Goal: Task Accomplishment & Management: Complete application form

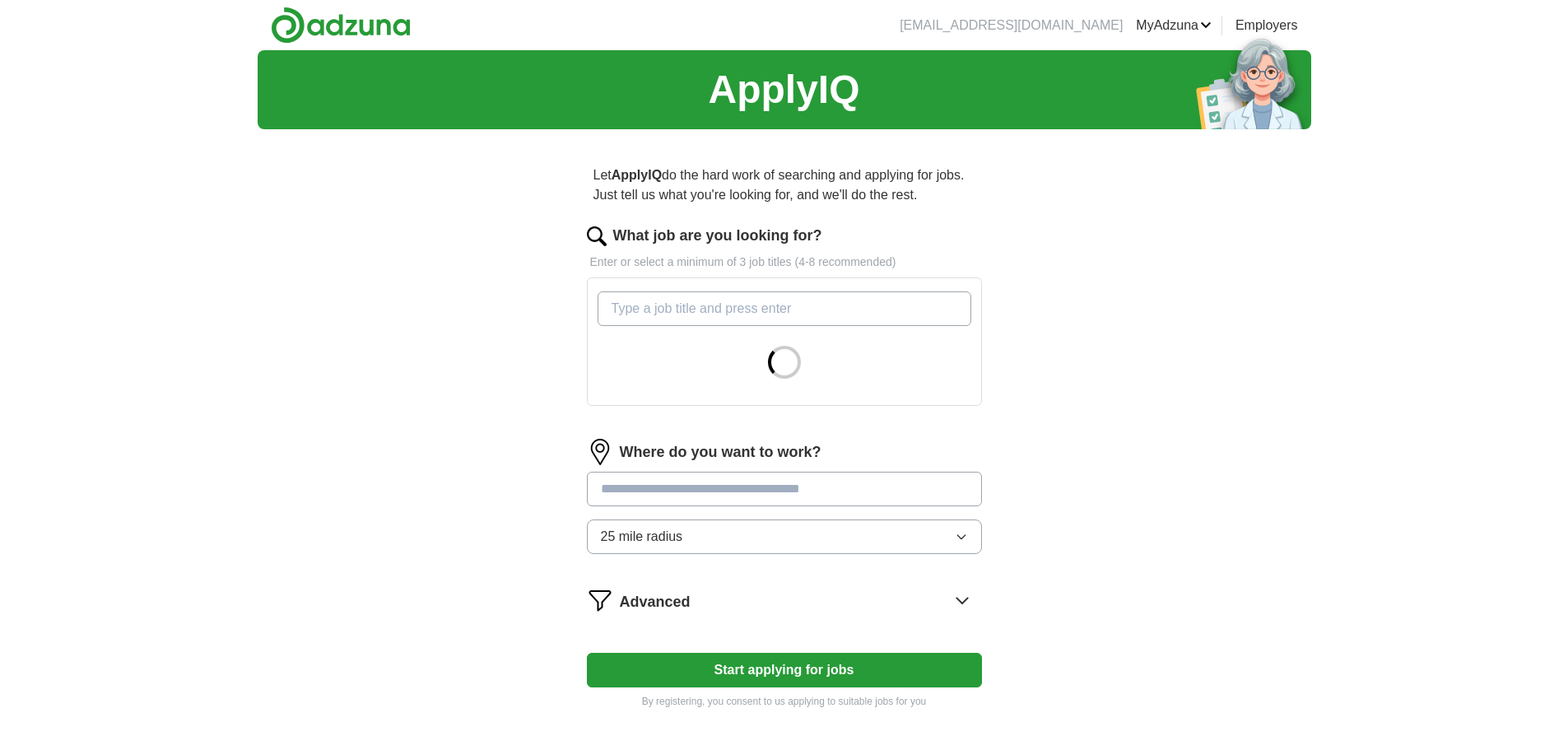
click at [747, 307] on input "What job are you looking for?" at bounding box center [784, 308] width 373 height 35
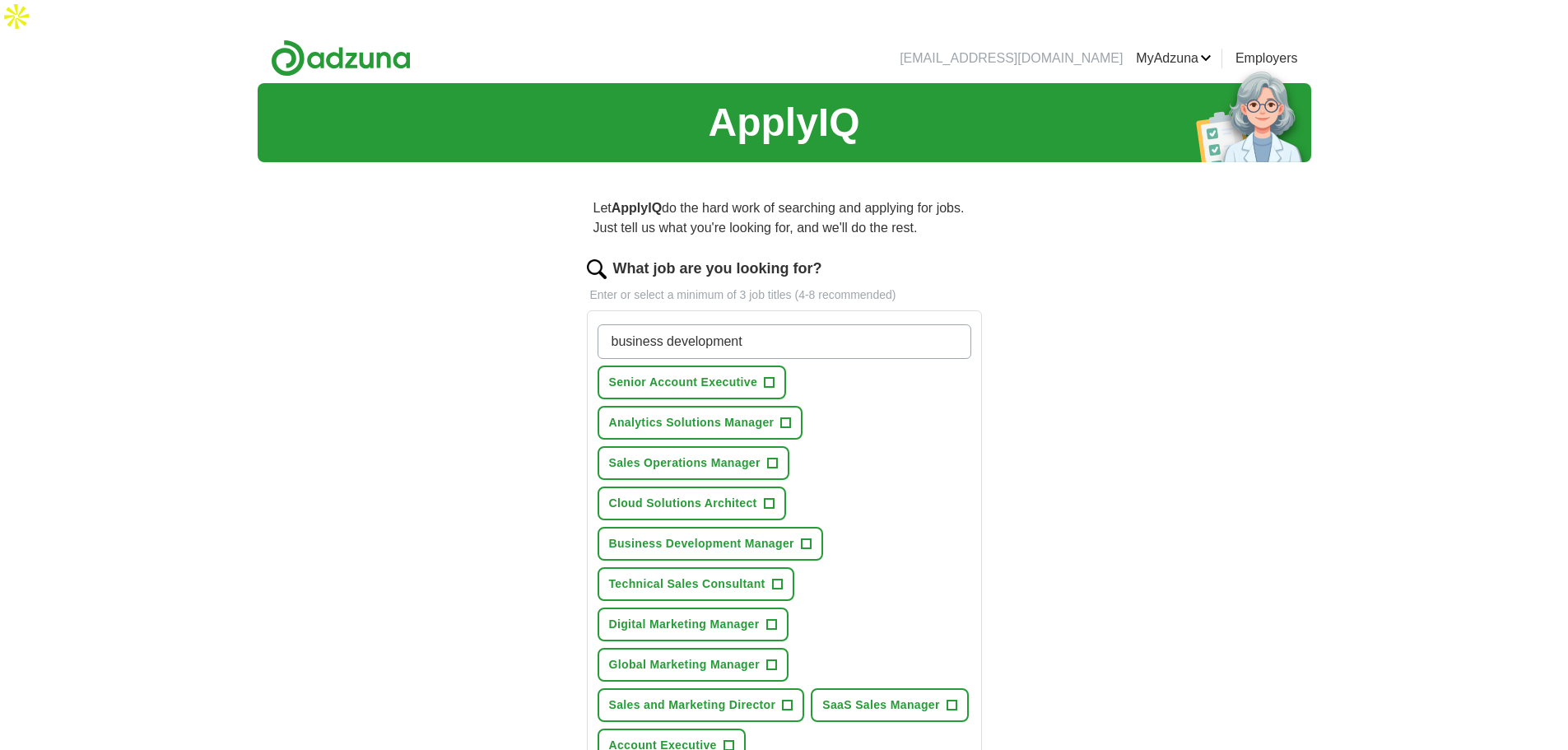
type input "business development"
click at [805, 538] on span "+" at bounding box center [805, 544] width 10 height 13
click at [948, 699] on span "+" at bounding box center [951, 705] width 10 height 13
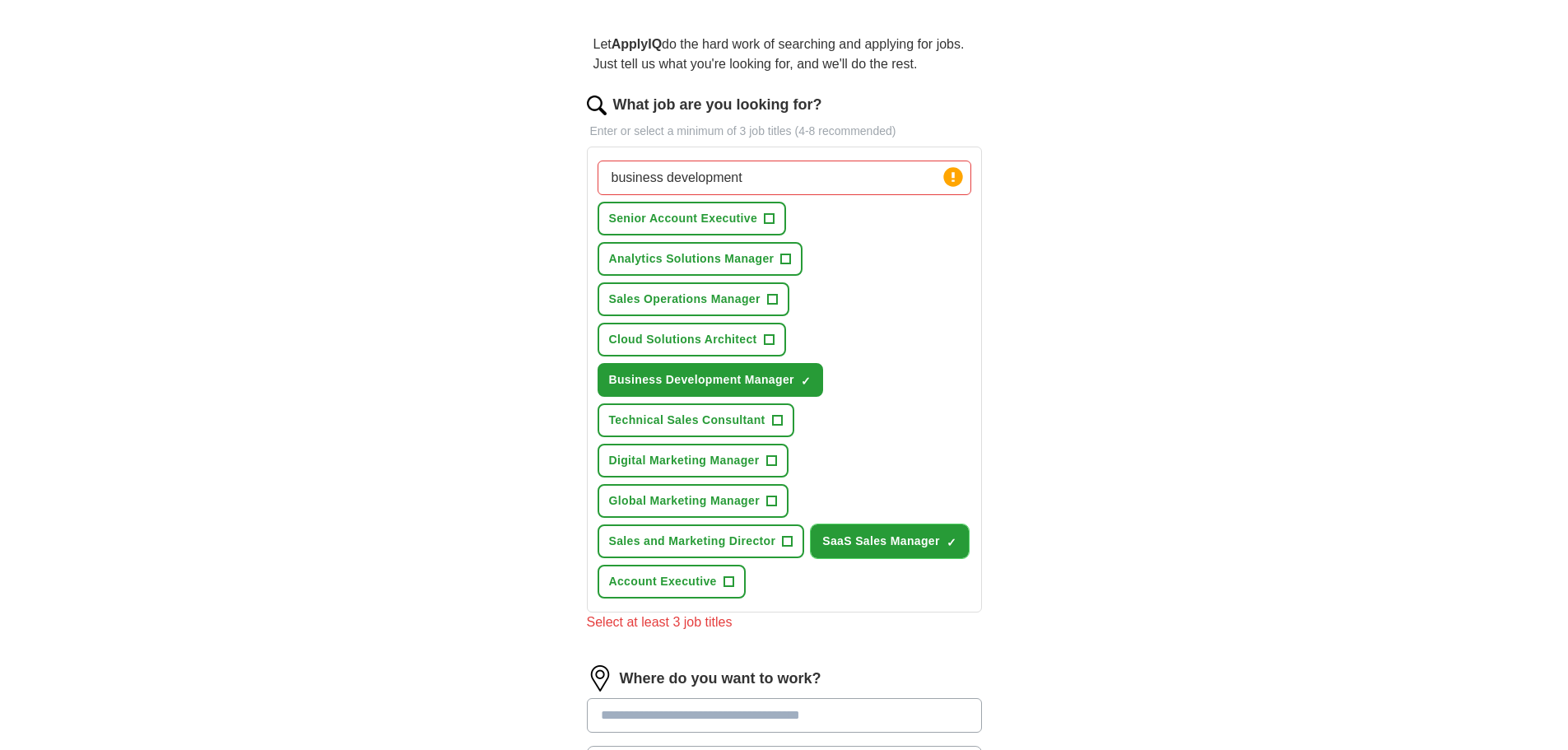
scroll to position [164, 0]
click at [725, 574] on span "+" at bounding box center [728, 580] width 10 height 13
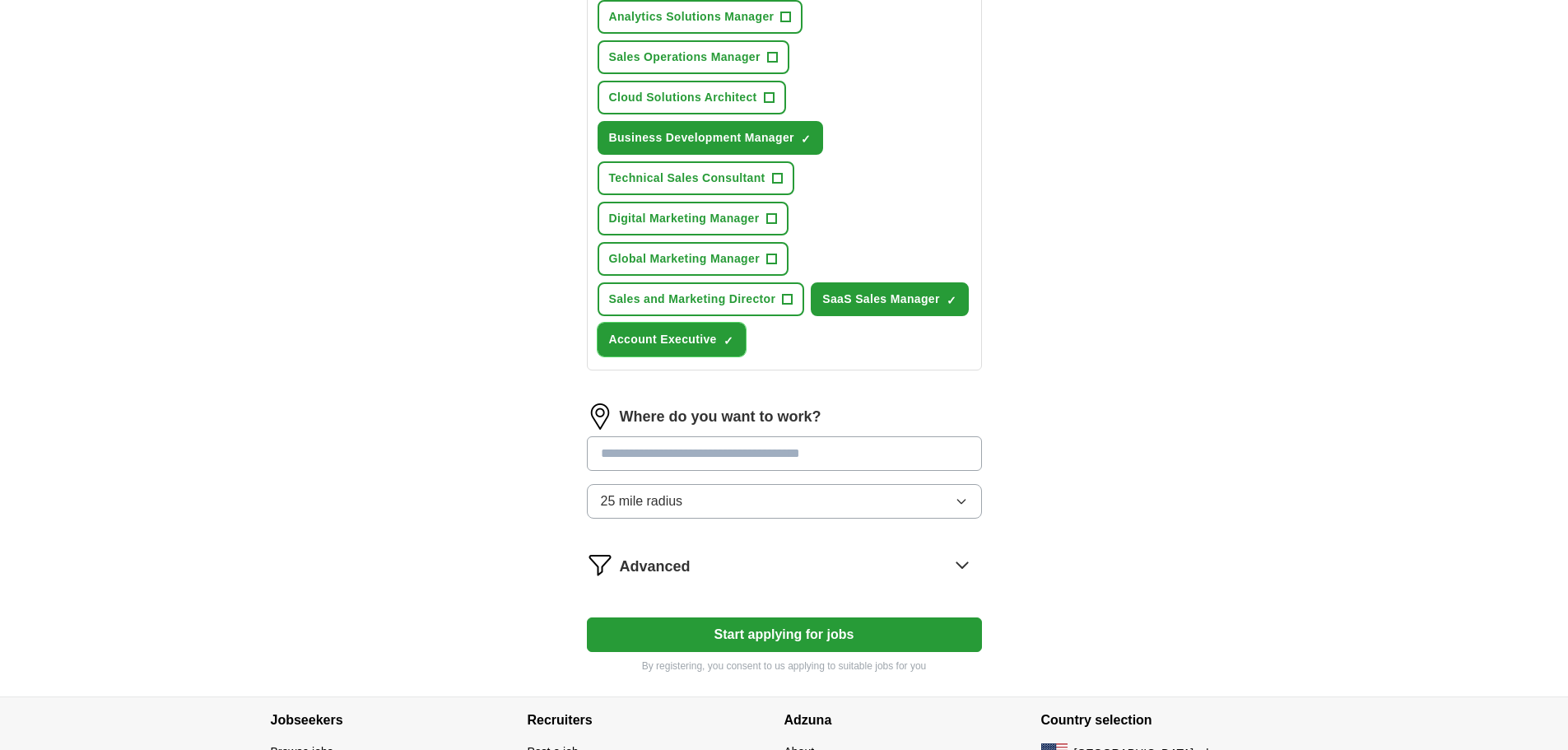
scroll to position [412, 0]
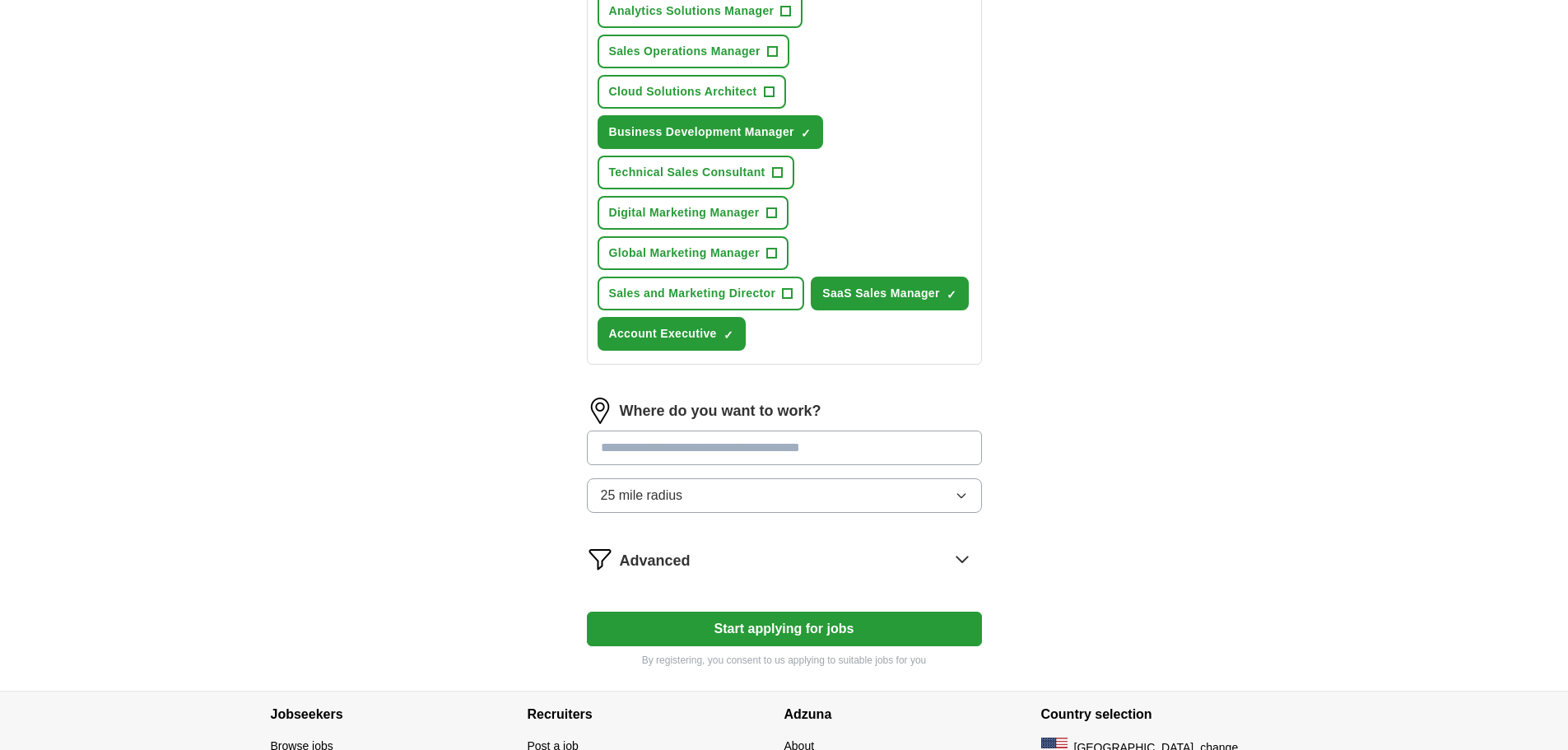
click at [794, 430] on input "text" at bounding box center [784, 447] width 395 height 35
type input "*******"
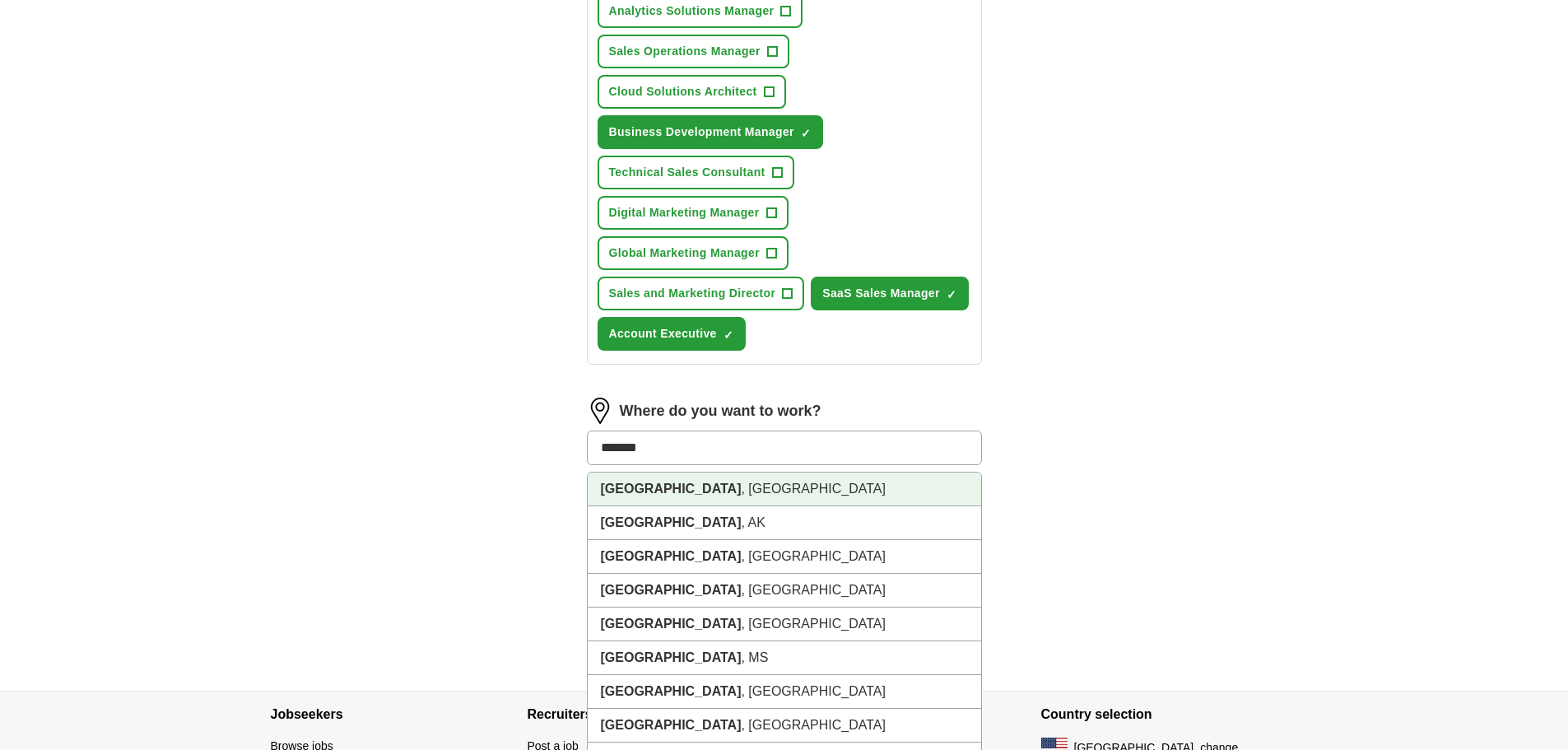
click at [668, 472] on li "[GEOGRAPHIC_DATA] , [GEOGRAPHIC_DATA]" at bounding box center [784, 489] width 394 height 34
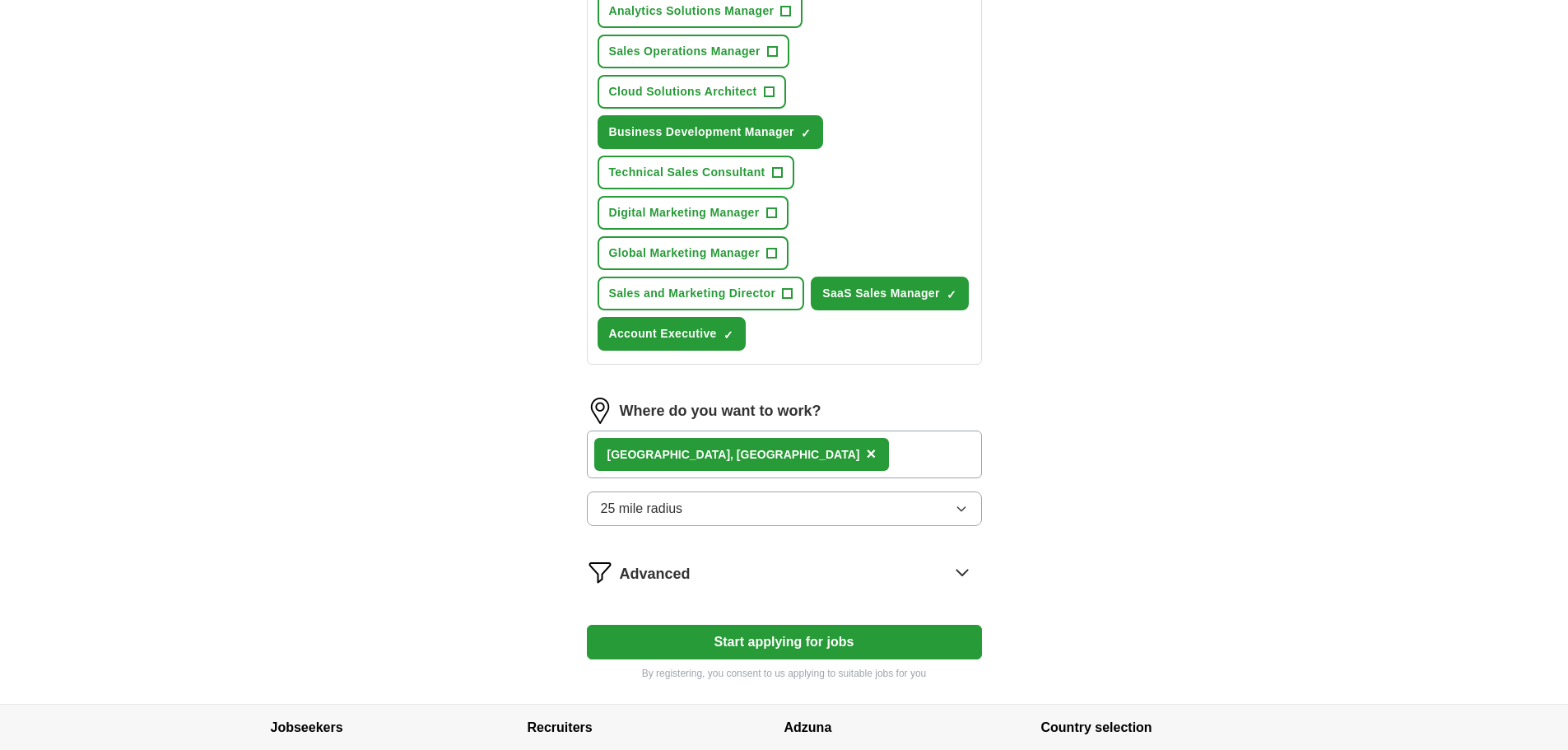
click at [936, 491] on button "25 mile radius" at bounding box center [784, 508] width 395 height 35
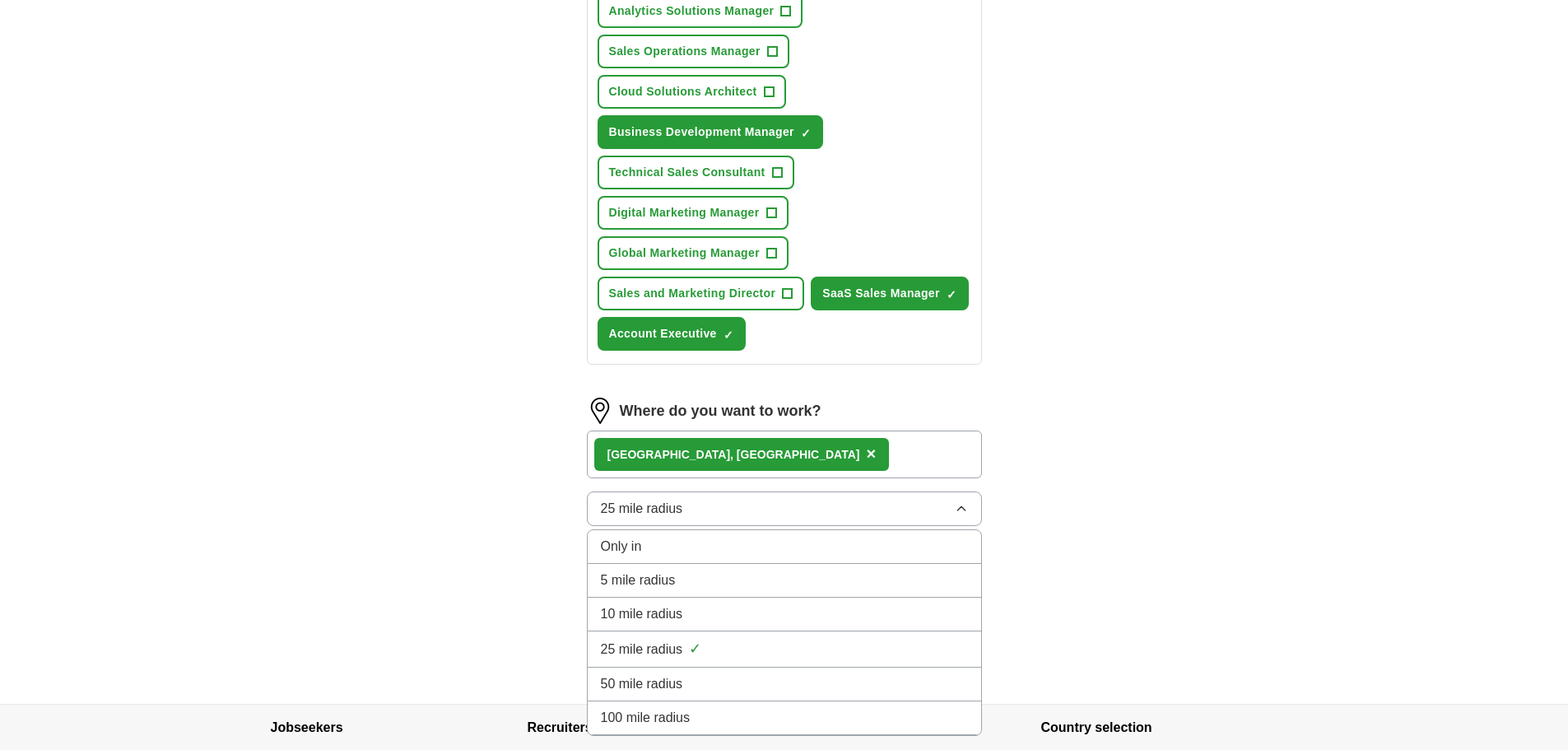
click at [679, 674] on span "50 mile radius" at bounding box center [642, 684] width 82 height 20
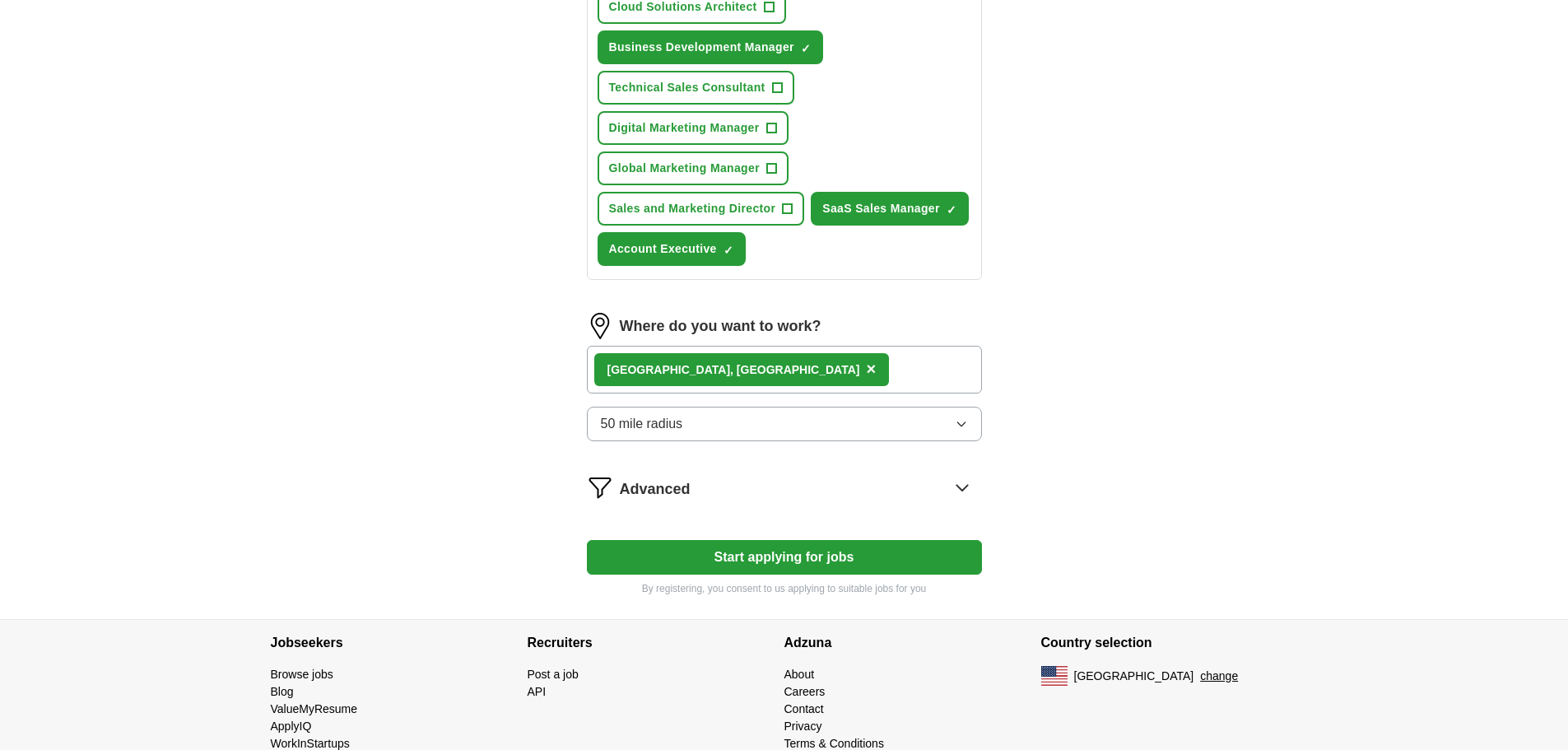
scroll to position [499, 0]
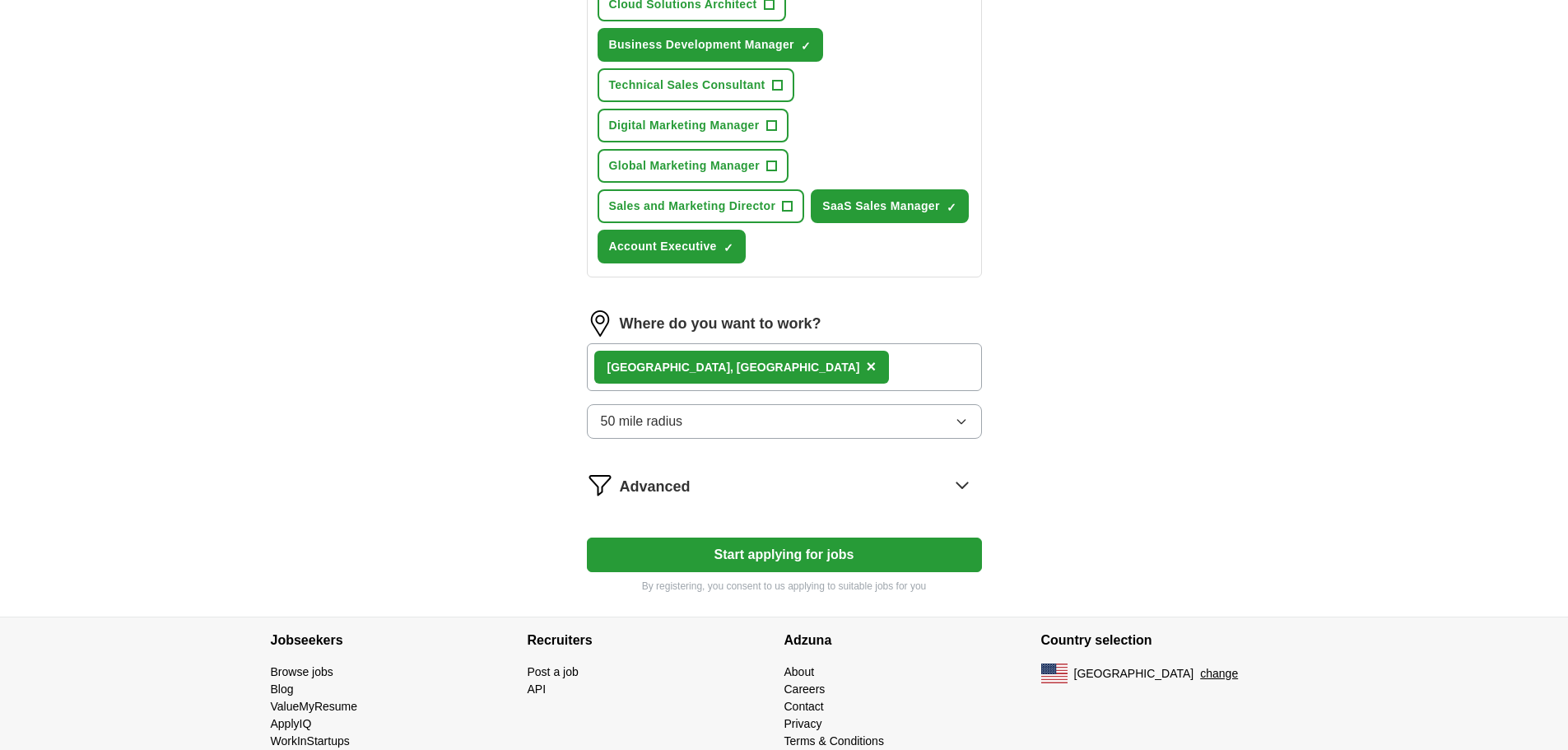
click at [961, 471] on icon at bounding box center [962, 484] width 26 height 26
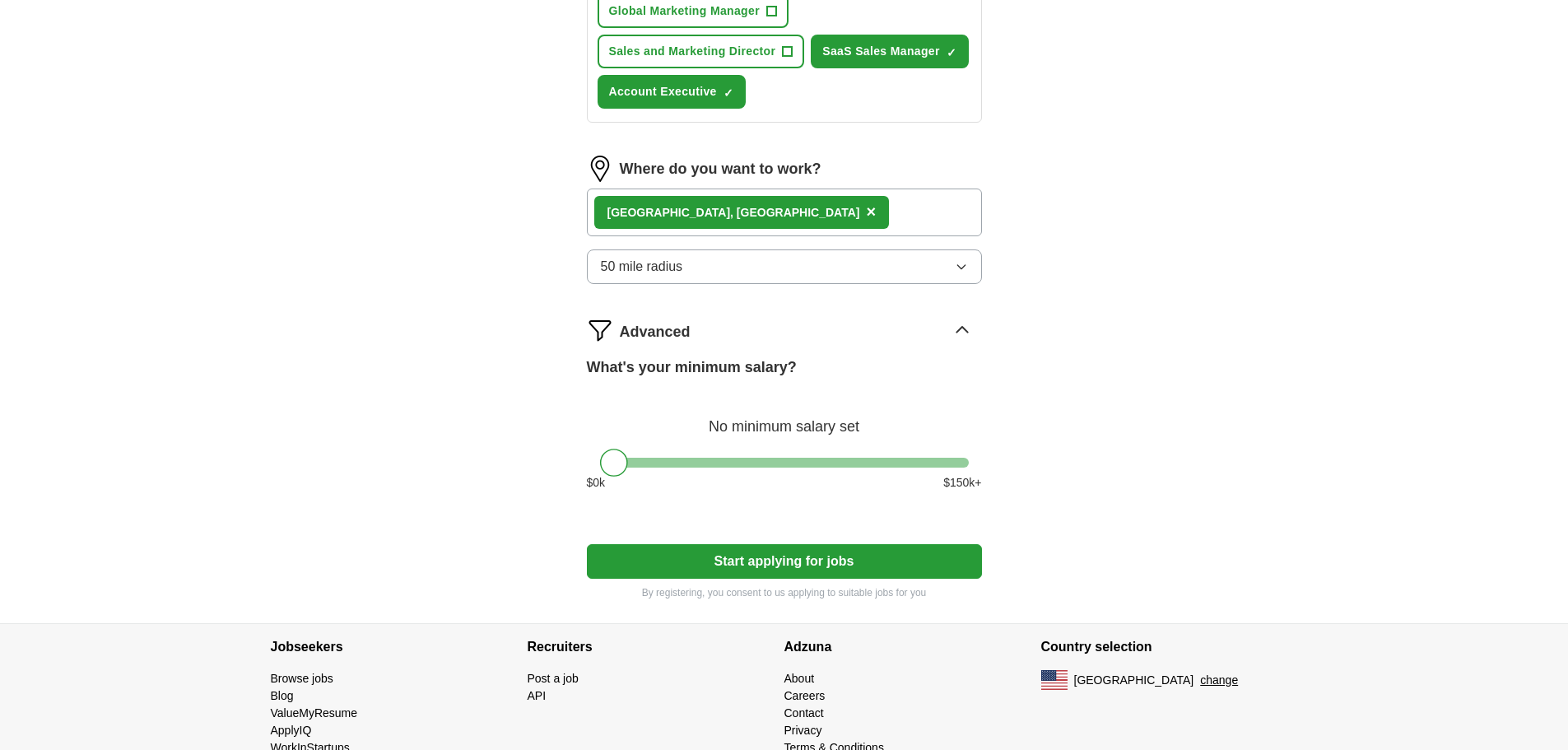
scroll to position [660, 0]
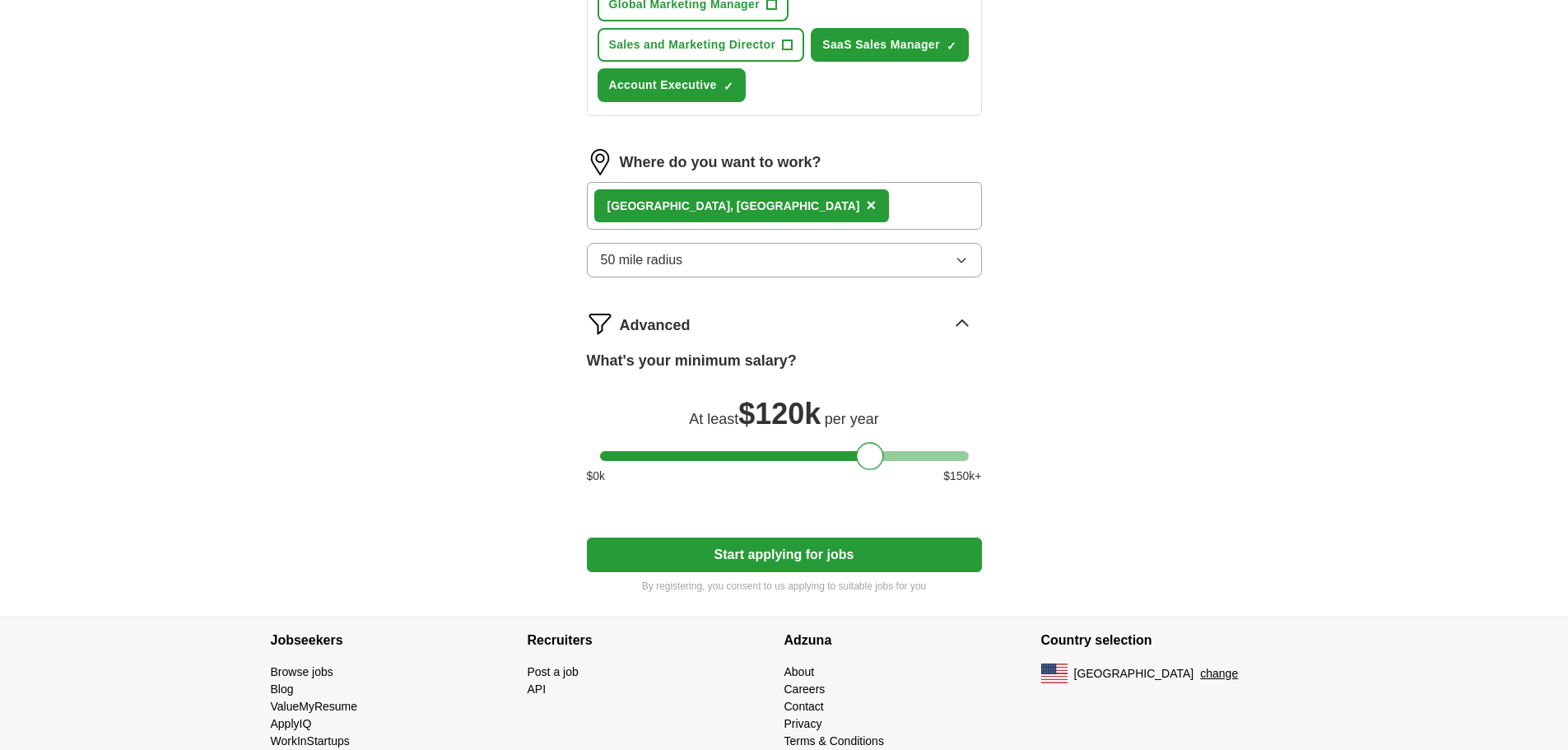
drag, startPoint x: 612, startPoint y: 423, endPoint x: 868, endPoint y: 417, distance: 256.1
click at [868, 442] on div at bounding box center [870, 455] width 28 height 28
click at [787, 538] on button "Start applying for jobs" at bounding box center [784, 554] width 395 height 35
select select "**"
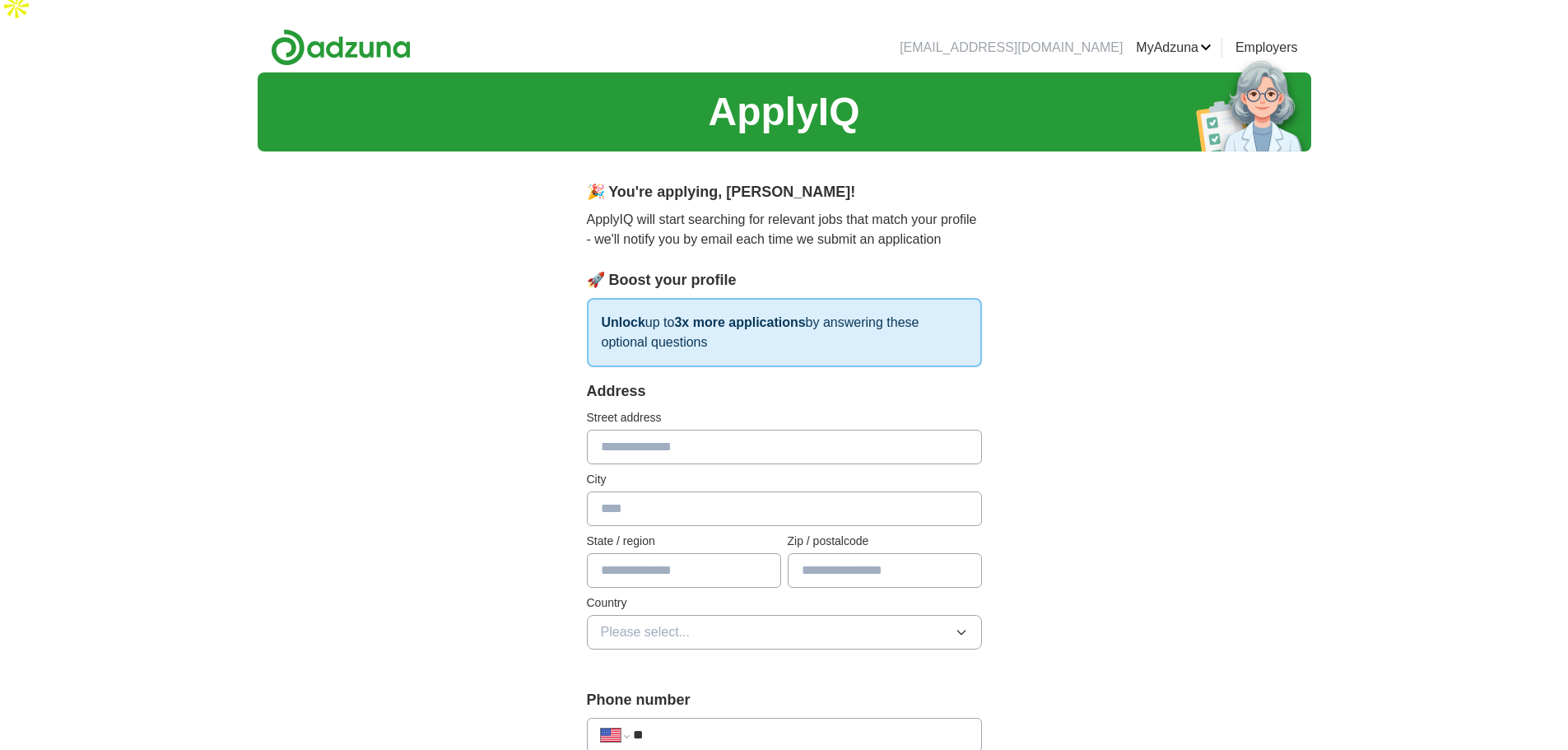
scroll to position [82, 0]
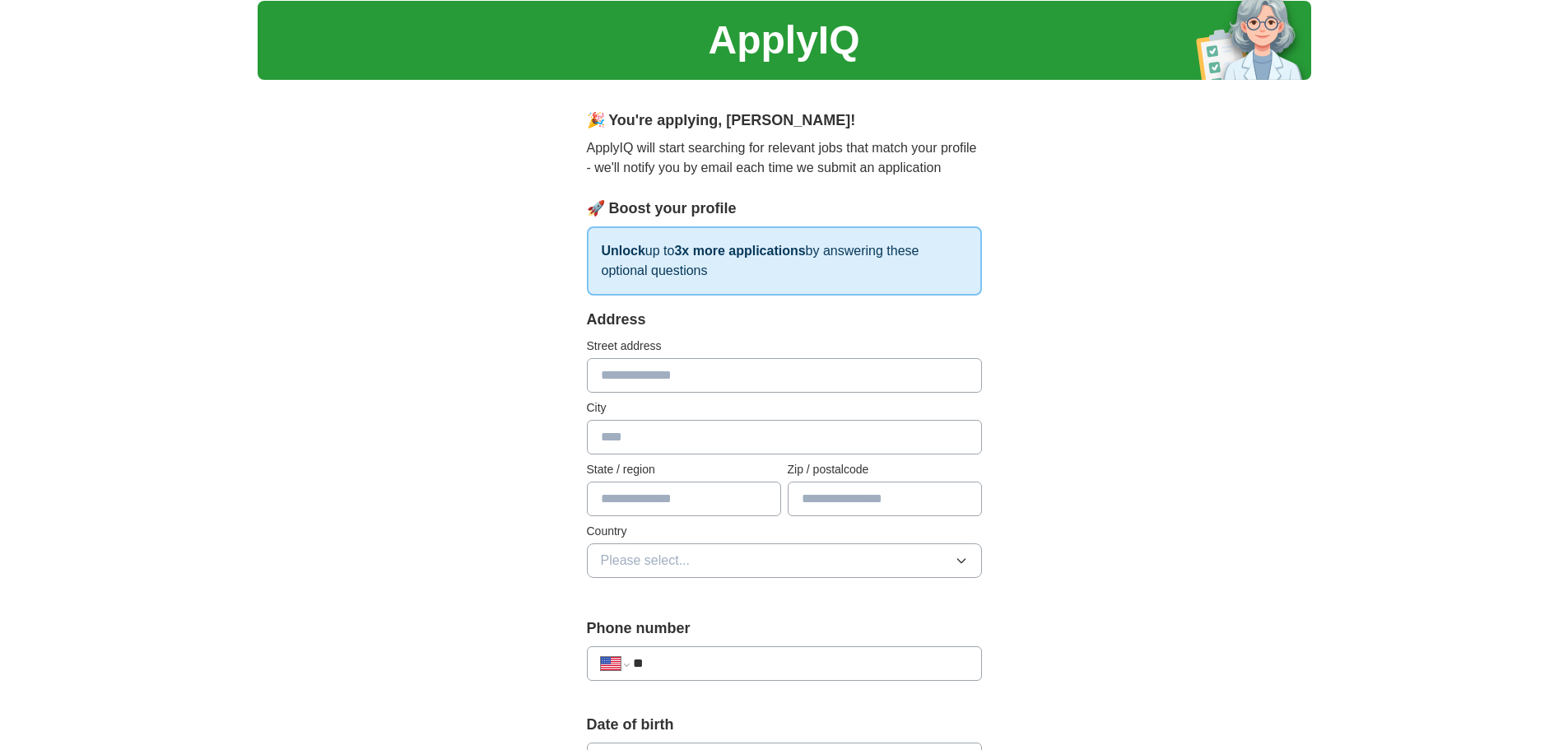
click at [646, 358] on input "text" at bounding box center [784, 375] width 395 height 35
type input "**********"
type input "*******"
type input "**"
type input "*****"
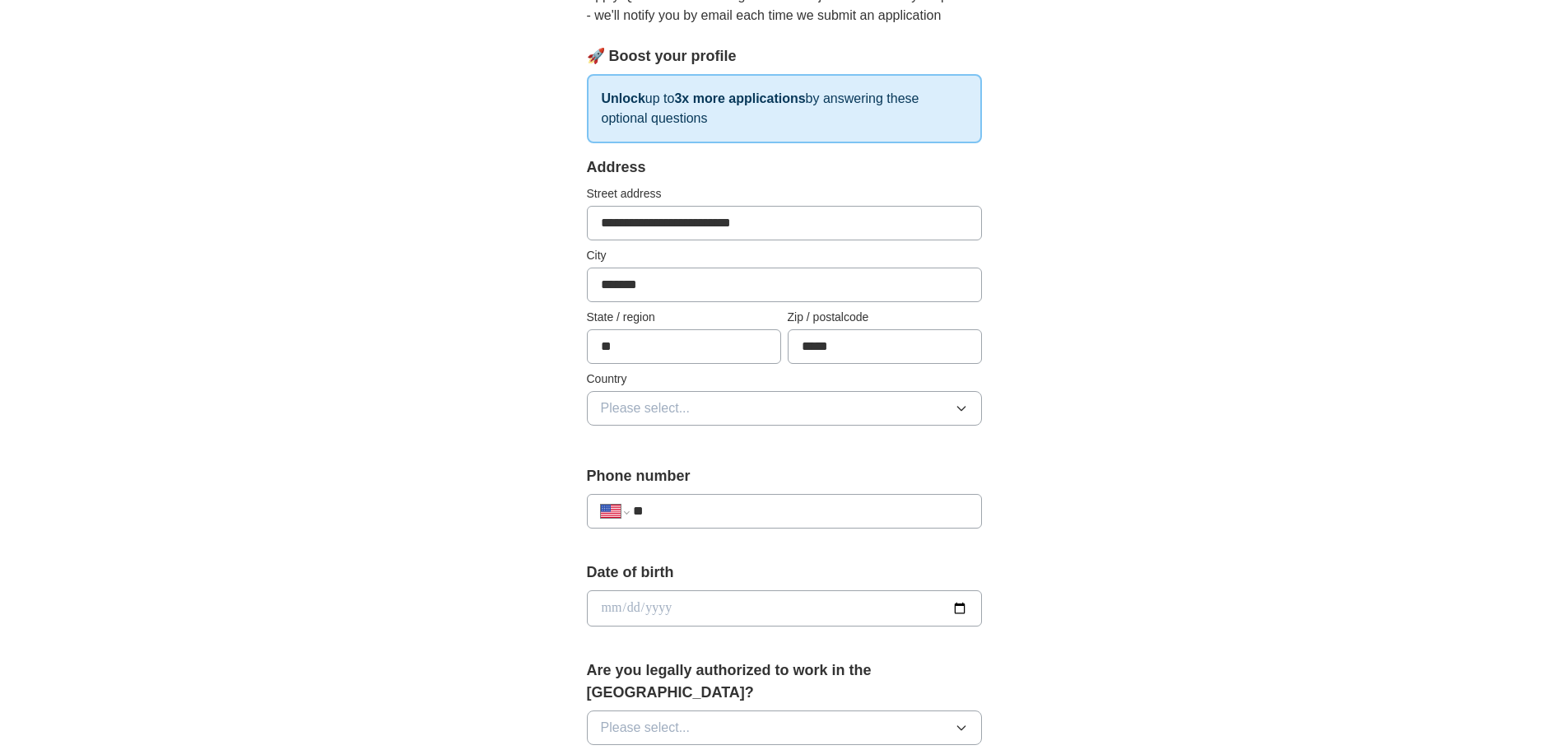
scroll to position [247, 0]
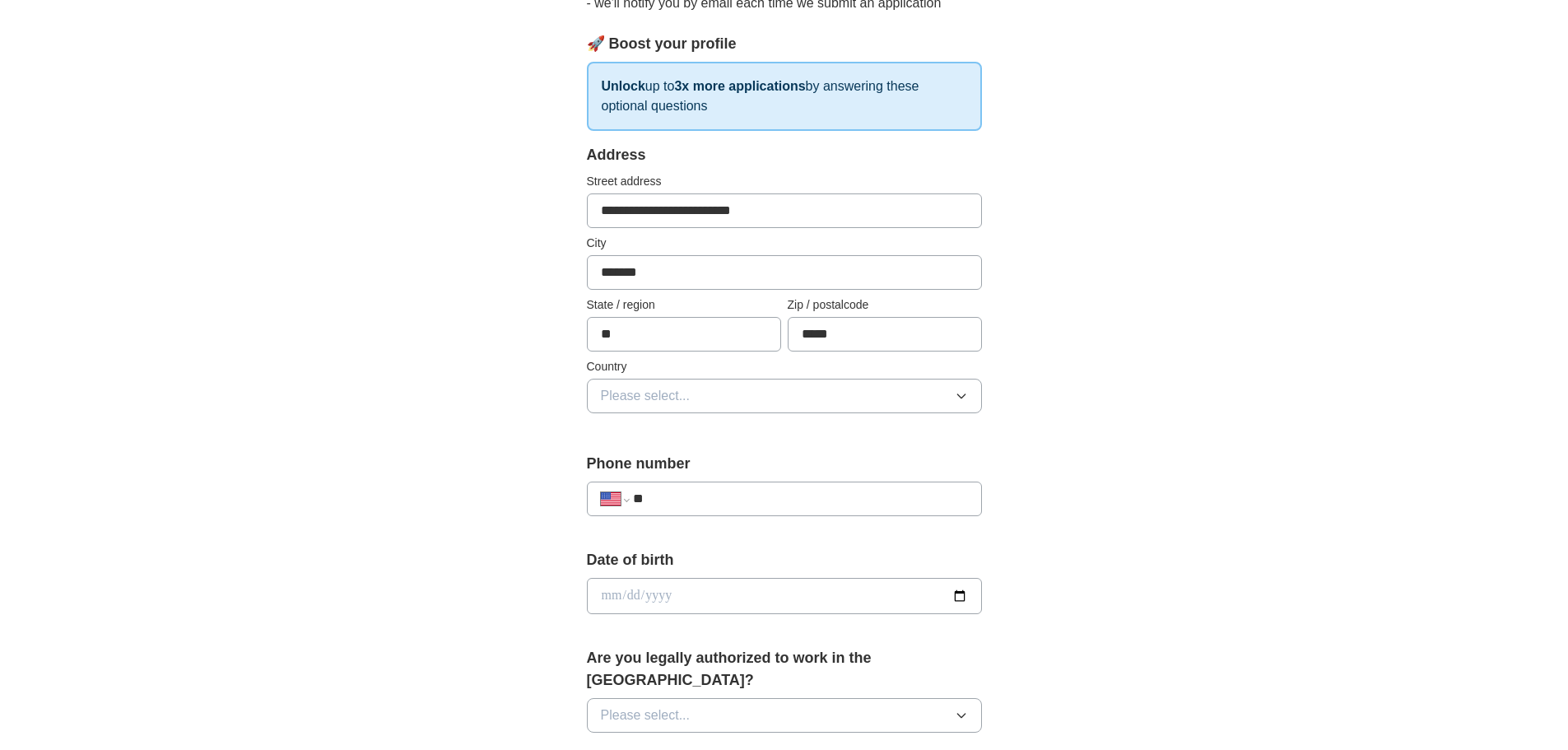
click at [805, 379] on button "Please select..." at bounding box center [784, 396] width 395 height 35
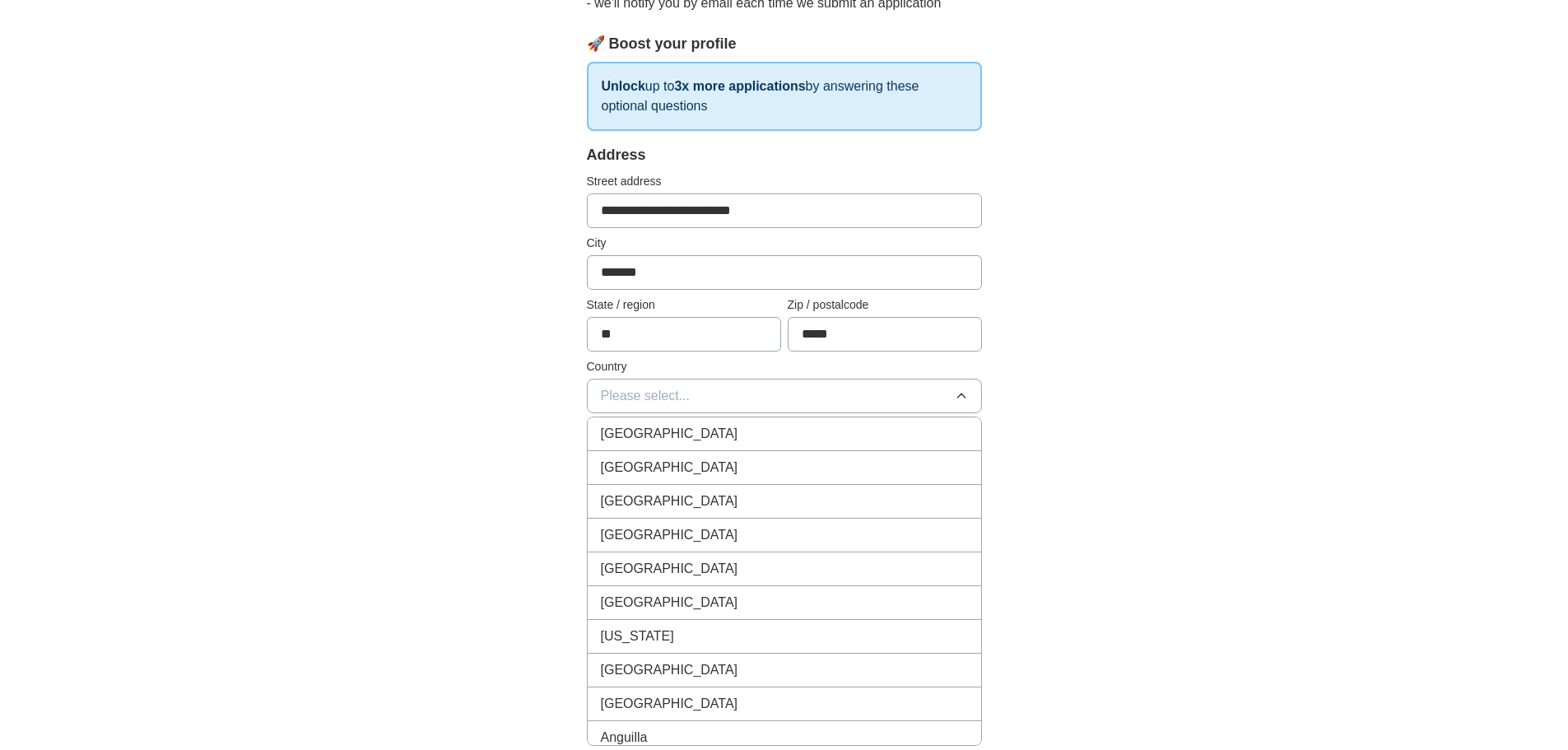
click at [734, 458] on div "[GEOGRAPHIC_DATA]" at bounding box center [784, 468] width 367 height 20
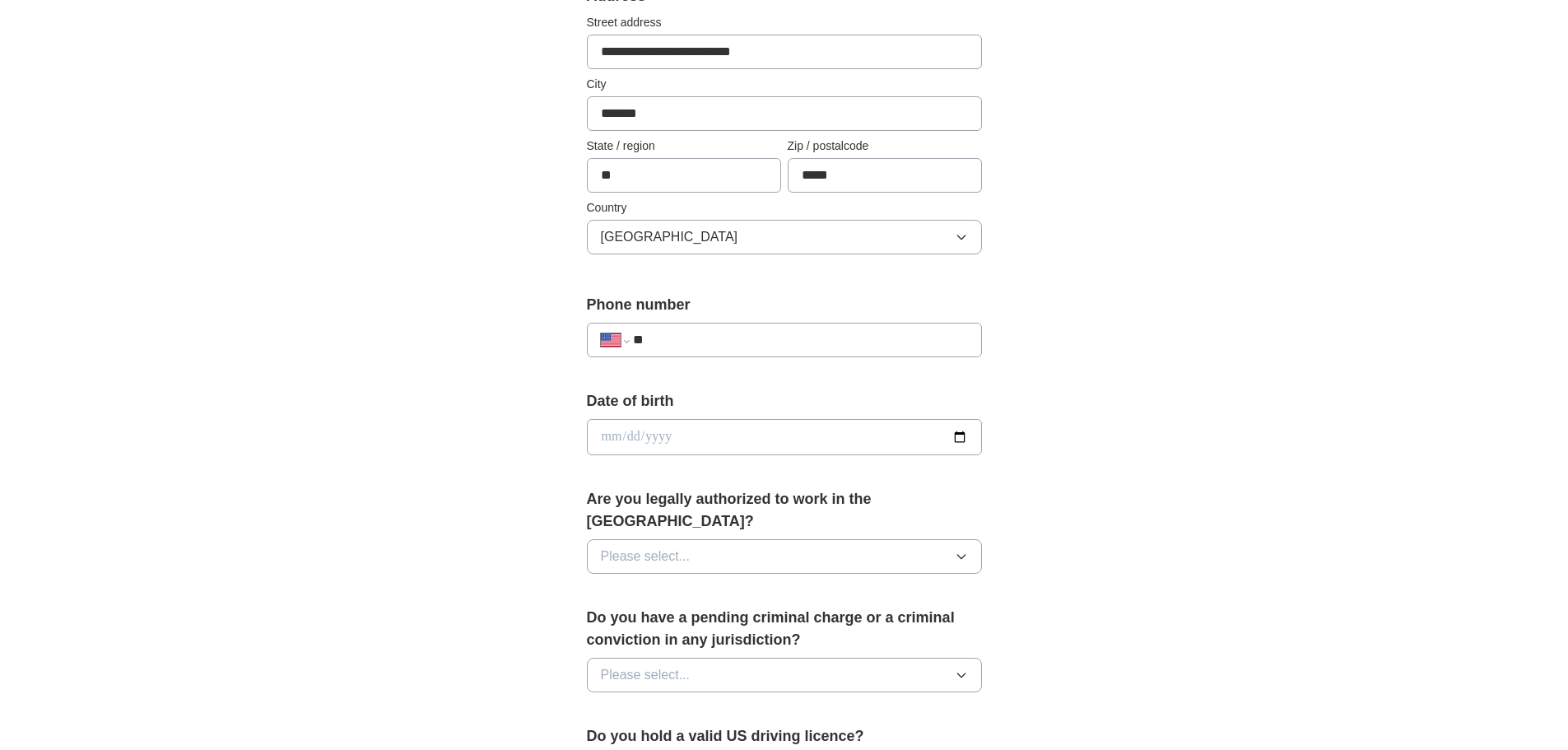
scroll to position [412, 0]
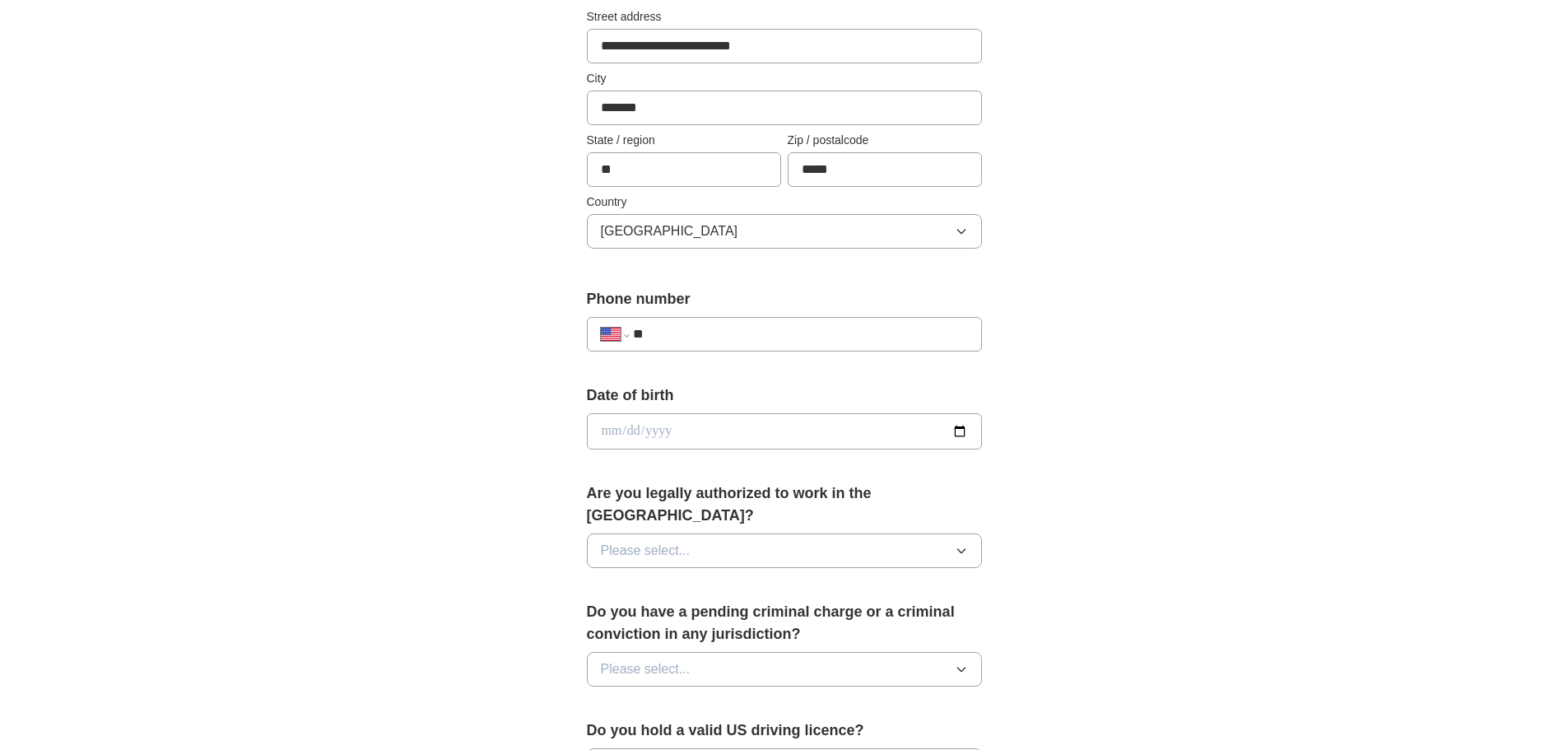
click at [813, 324] on input "**" at bounding box center [800, 334] width 334 height 20
type input "**********"
click at [662, 541] on span "Please select..." at bounding box center [646, 551] width 89 height 20
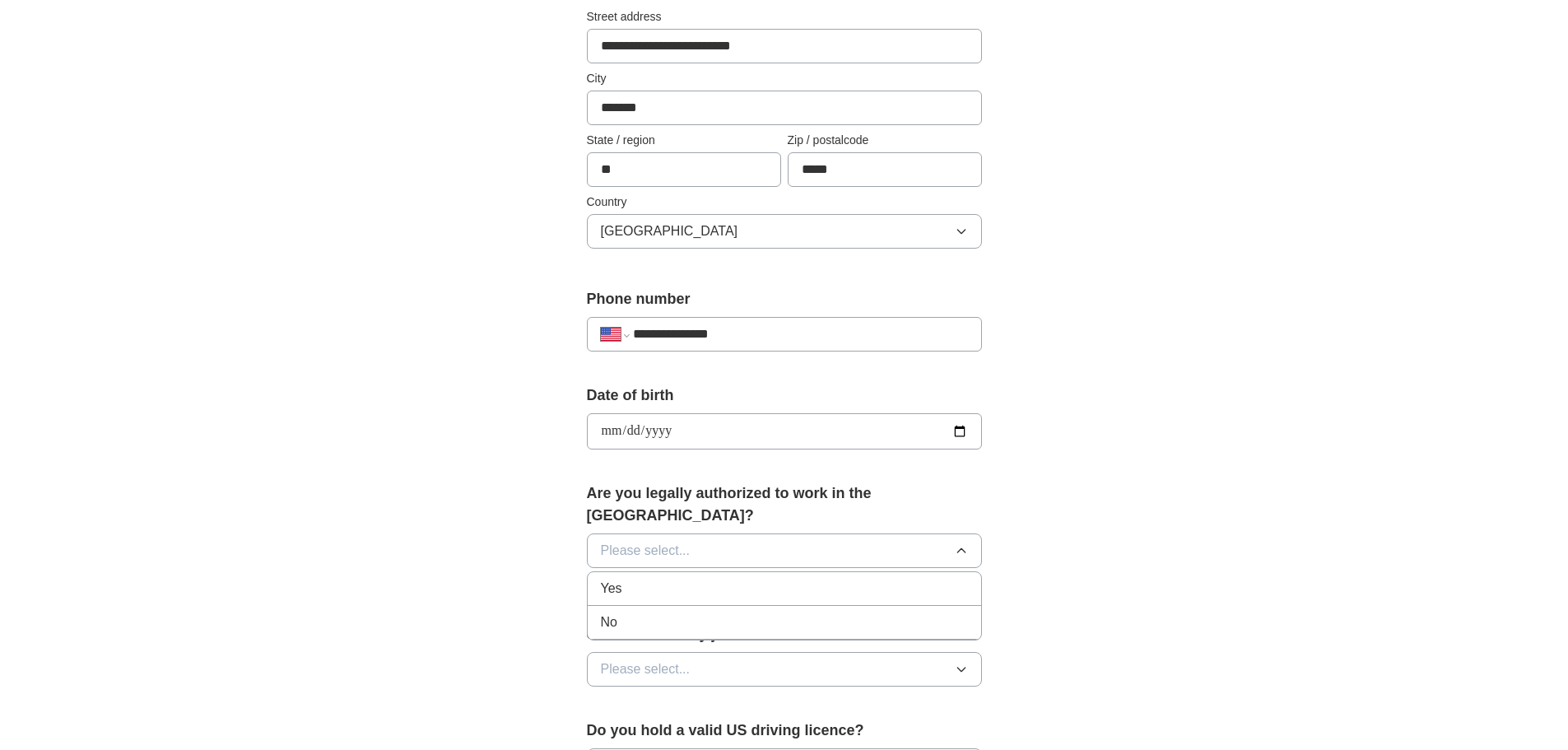
click at [640, 572] on li "Yes" at bounding box center [784, 589] width 394 height 34
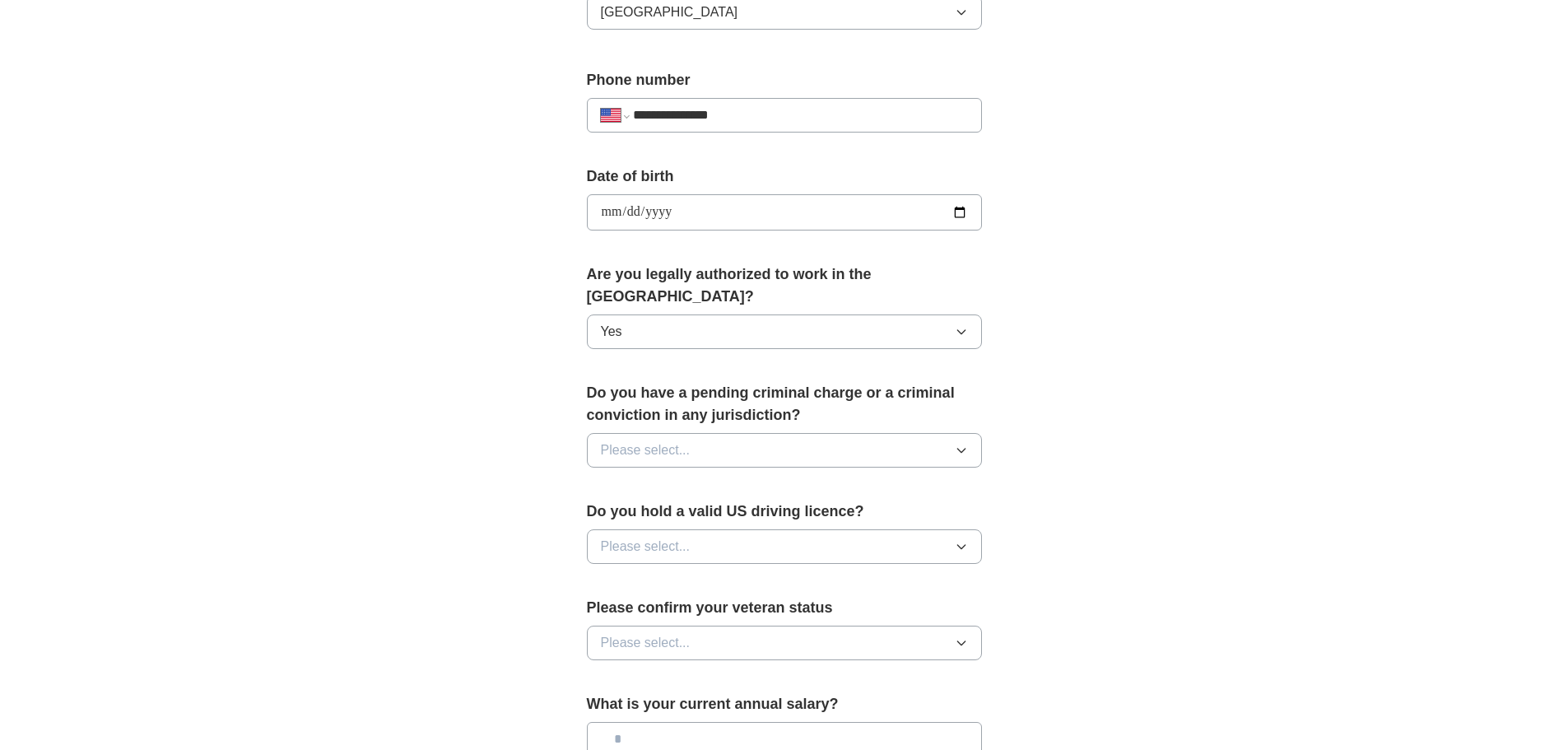
scroll to position [658, 0]
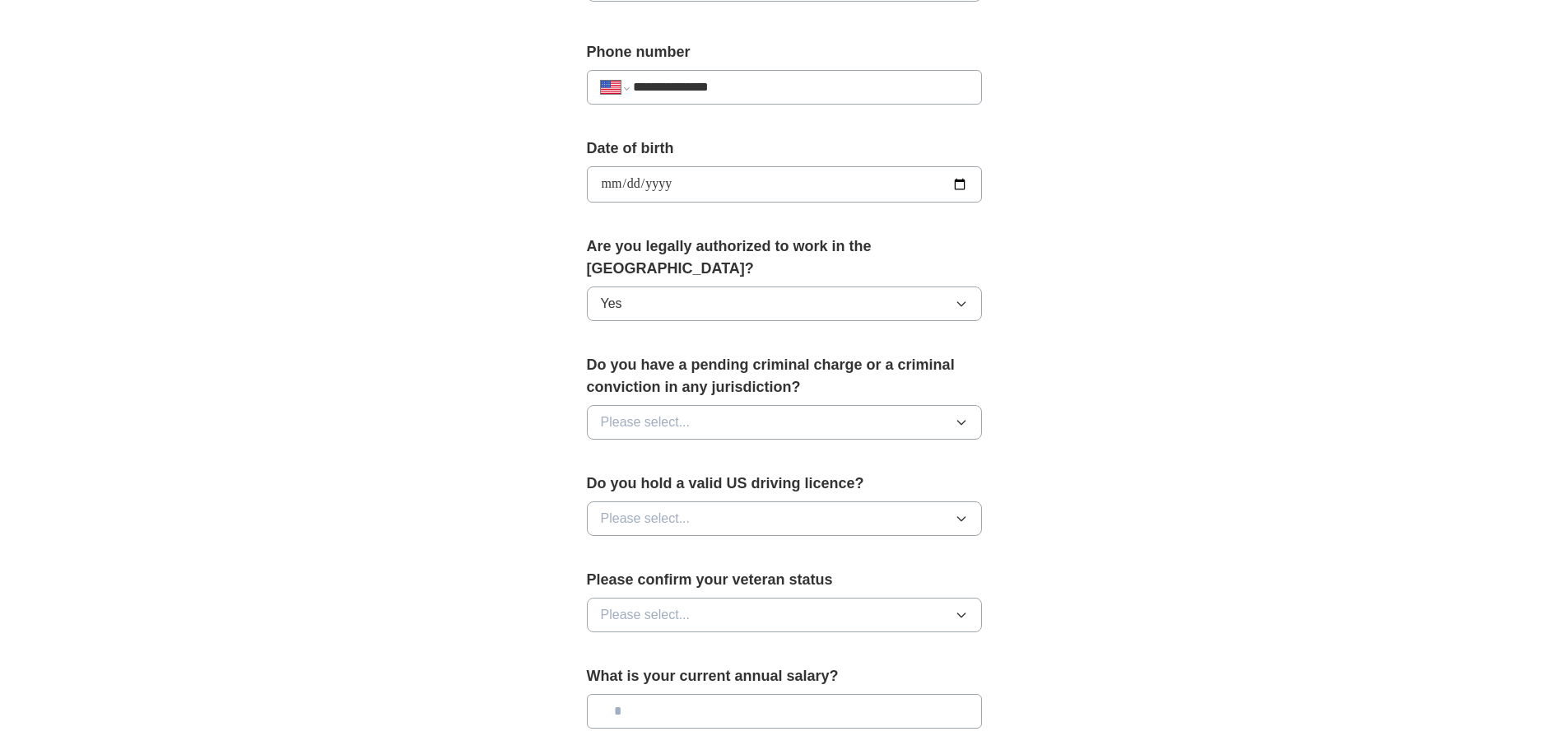
click at [768, 405] on button "Please select..." at bounding box center [784, 422] width 395 height 35
drag, startPoint x: 654, startPoint y: 438, endPoint x: 673, endPoint y: 433, distance: 19.6
click at [651, 484] on div "No" at bounding box center [784, 494] width 367 height 20
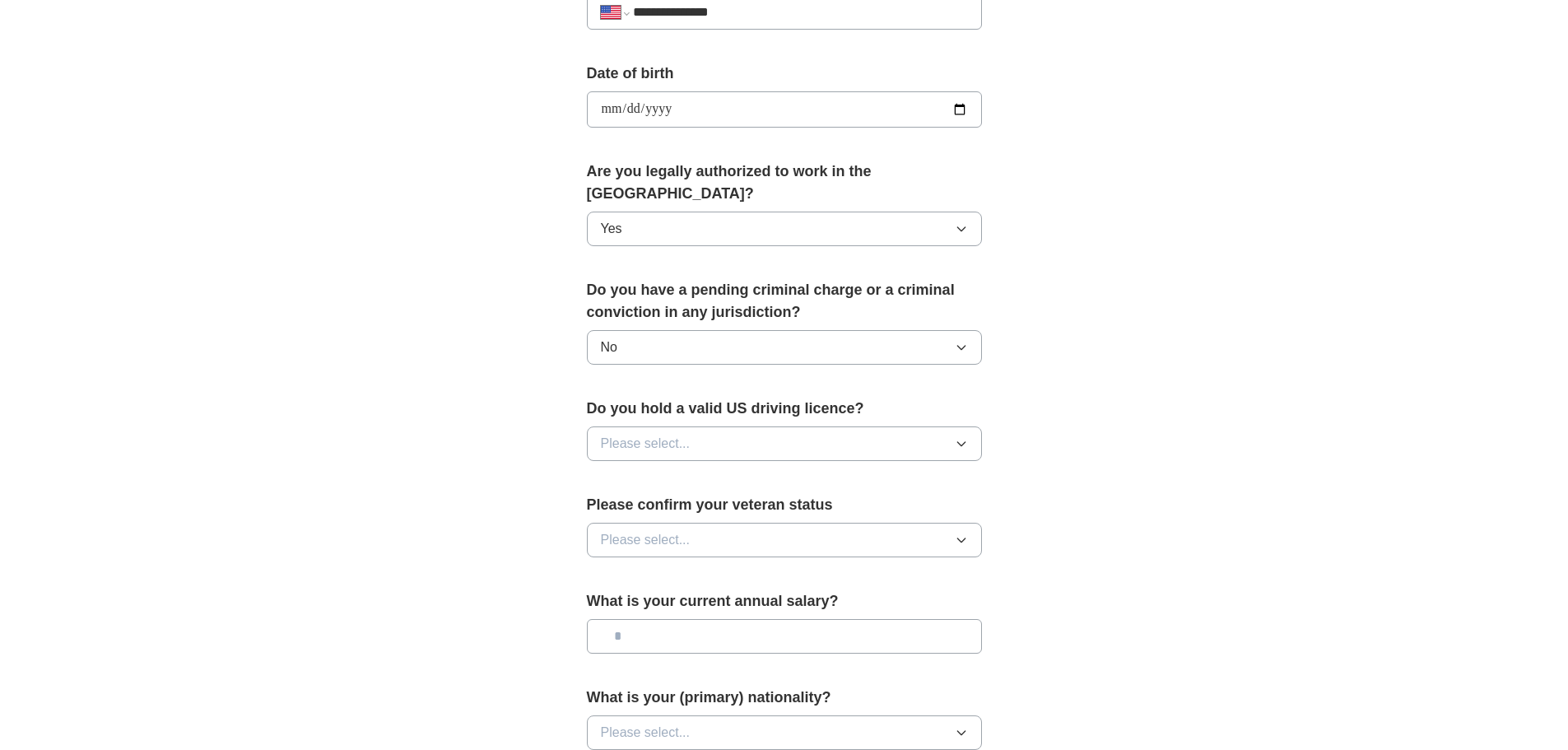
scroll to position [823, 0]
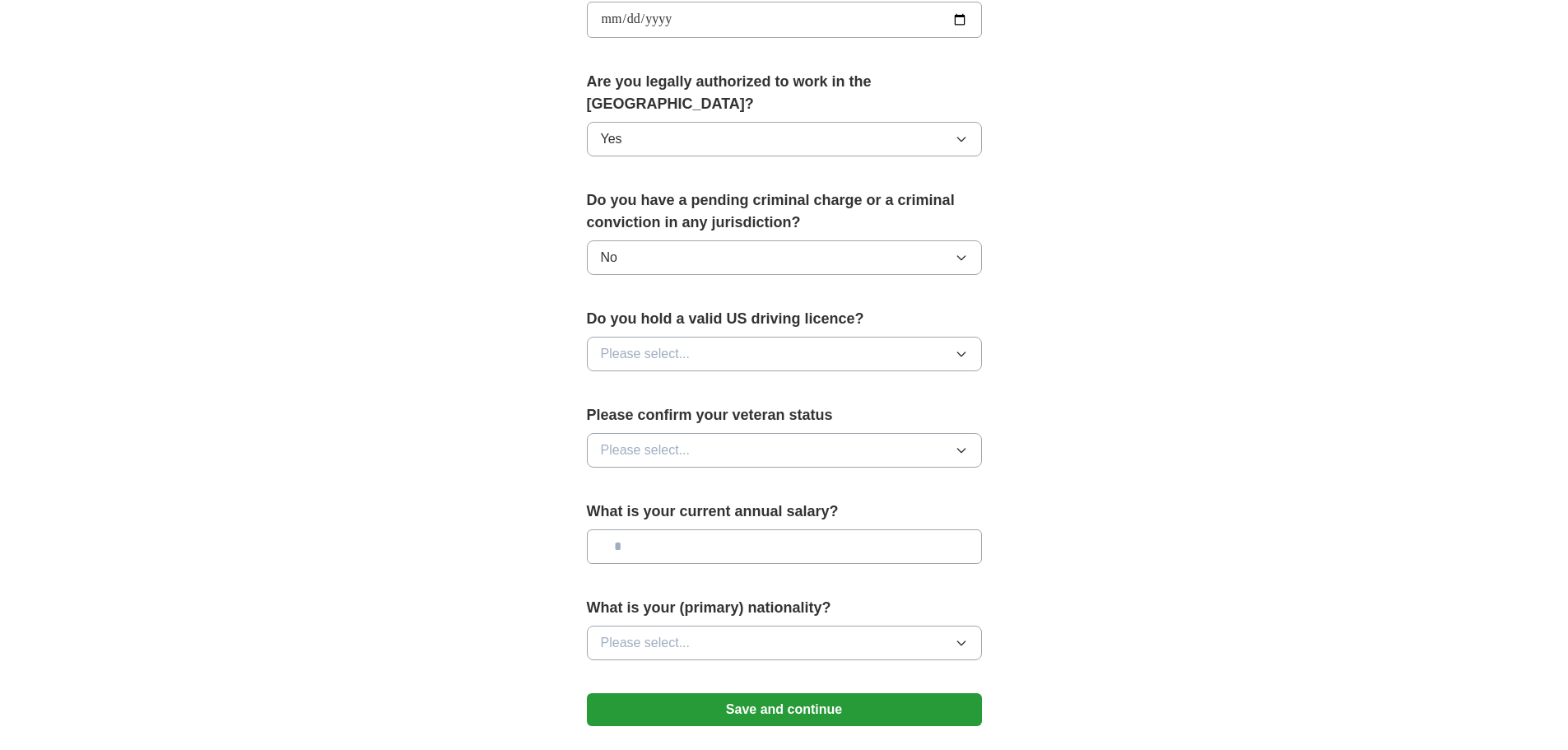
click at [794, 337] on button "Please select..." at bounding box center [784, 354] width 395 height 35
drag, startPoint x: 698, startPoint y: 338, endPoint x: 776, endPoint y: 333, distance: 78.2
click at [697, 382] on div "Yes" at bounding box center [784, 392] width 367 height 20
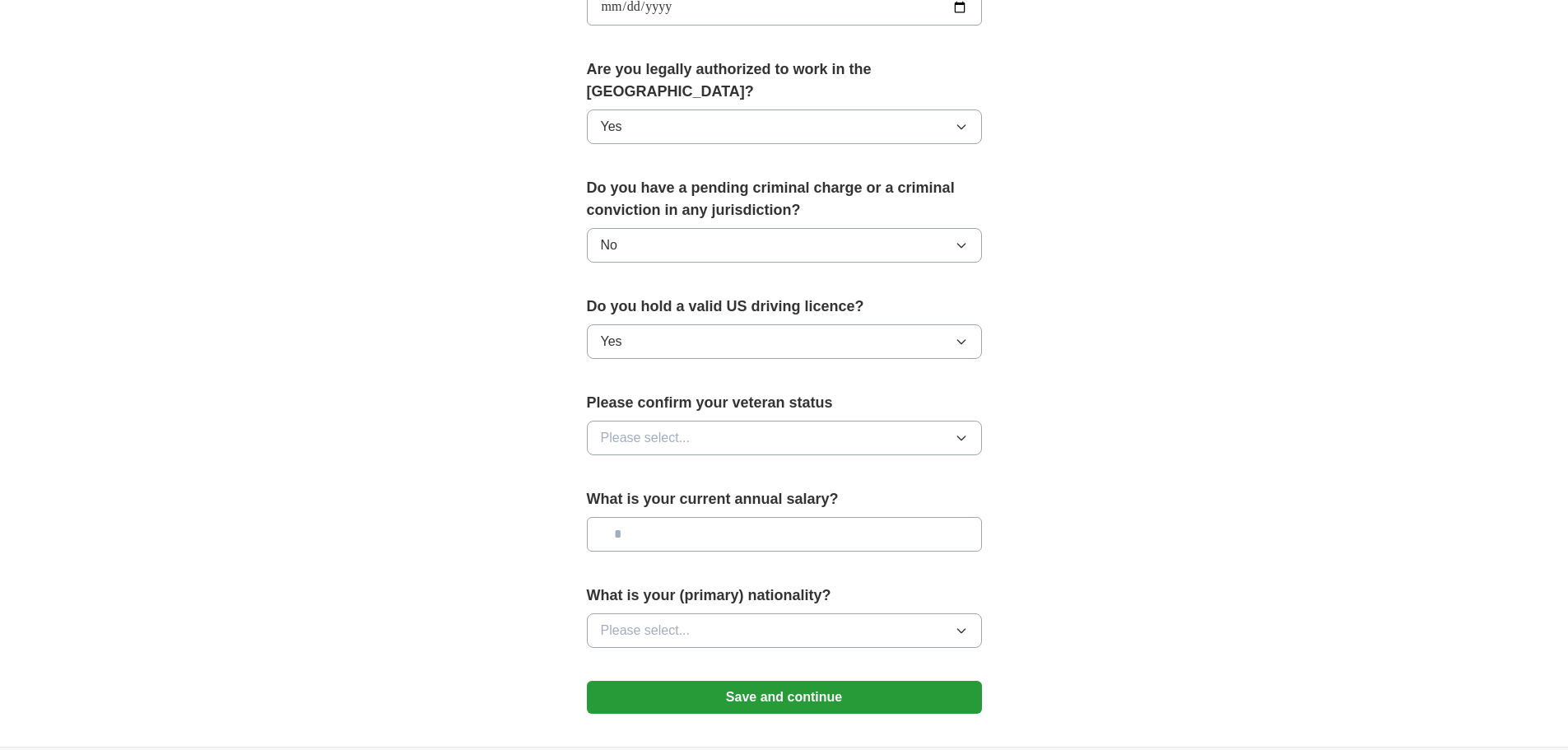
scroll to position [905, 0]
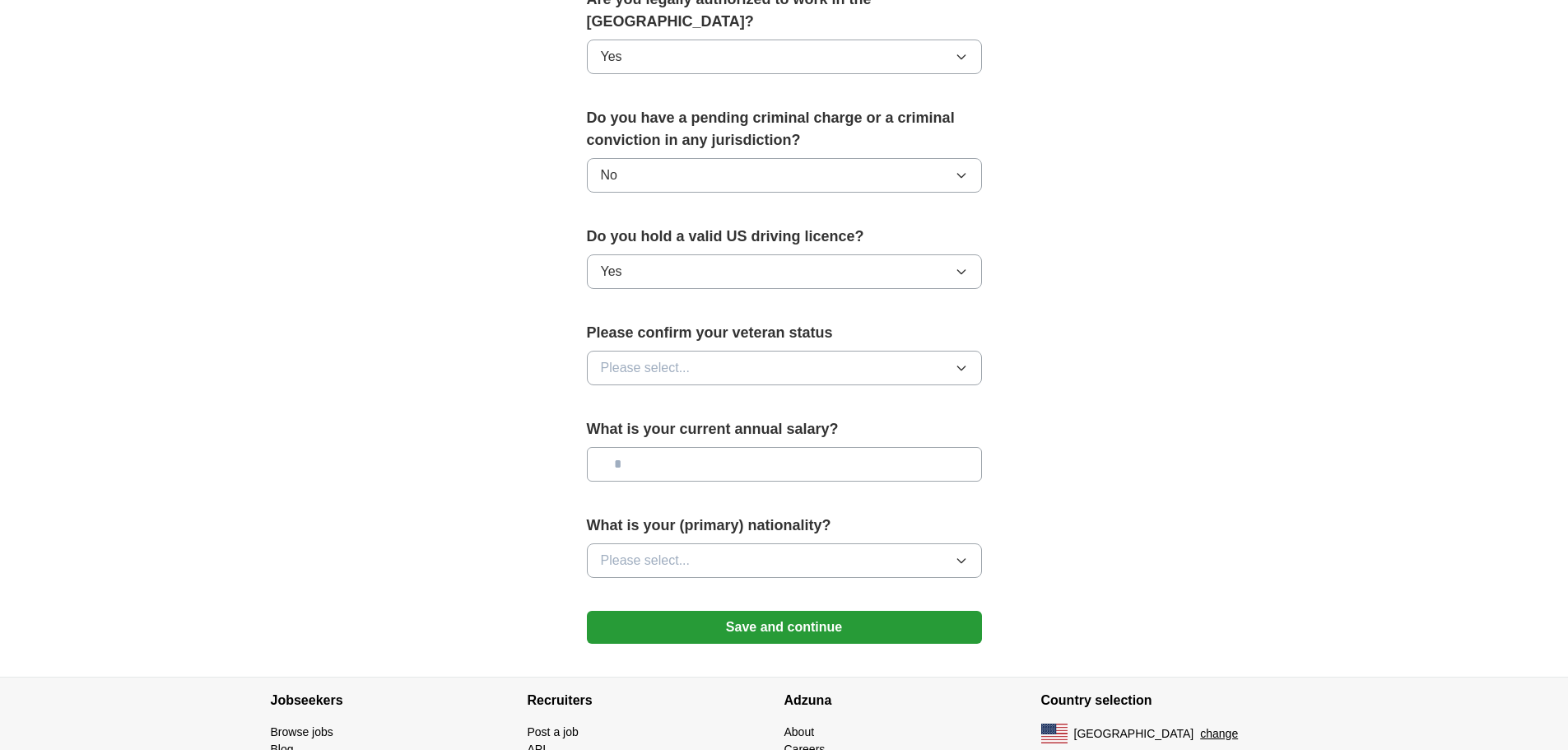
click at [866, 351] on button "Please select..." at bounding box center [784, 368] width 395 height 35
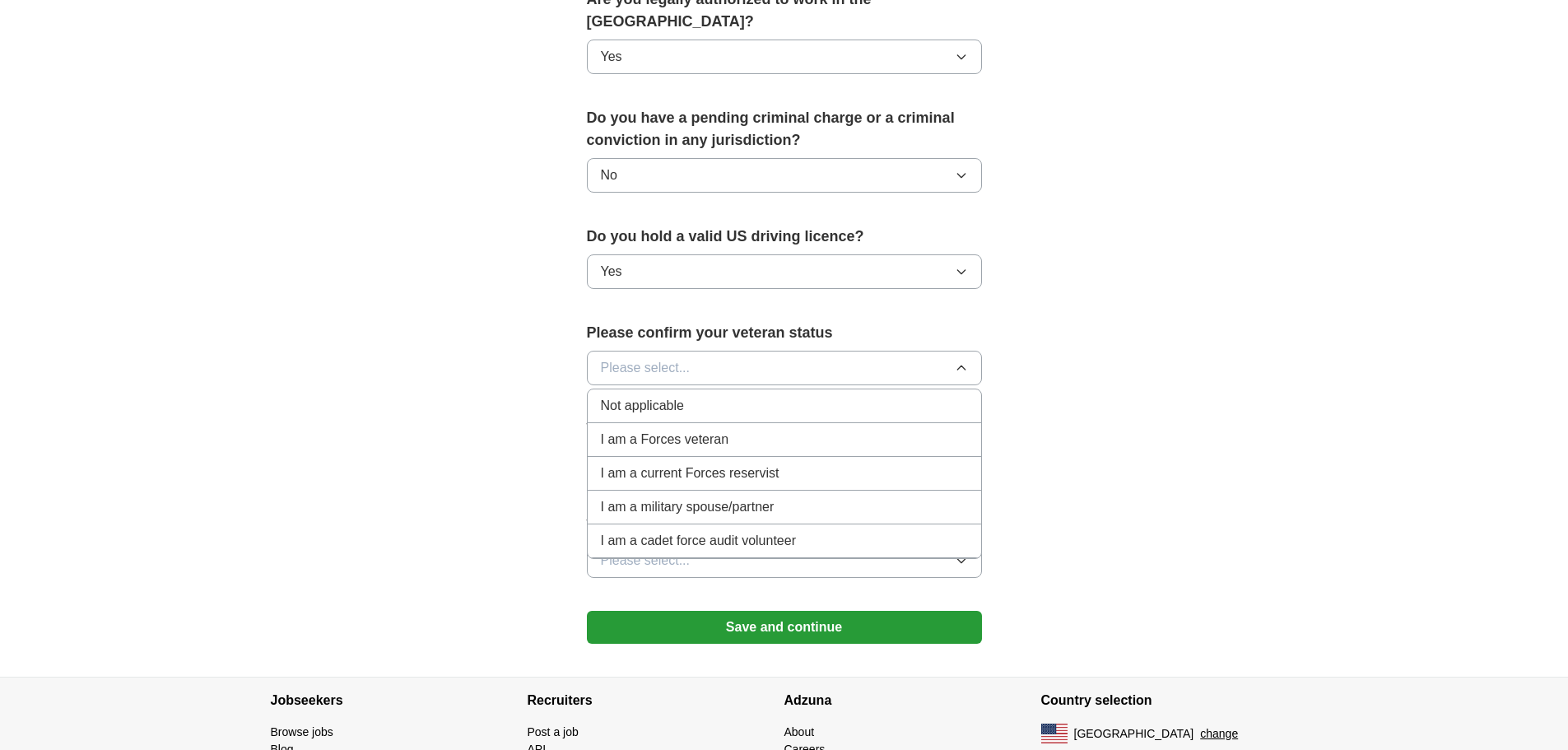
click at [660, 396] on span "Not applicable" at bounding box center [642, 405] width 83 height 20
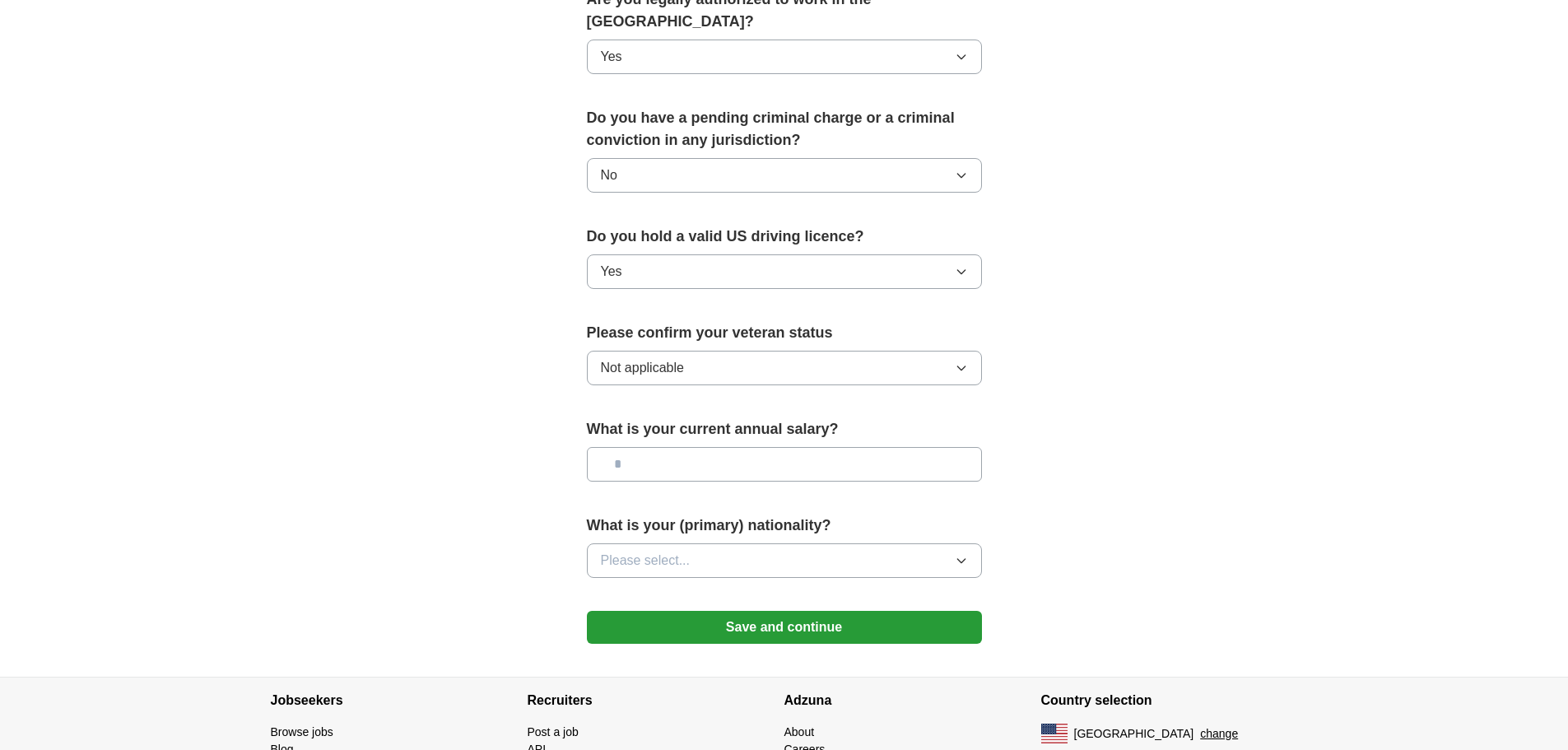
scroll to position [943, 0]
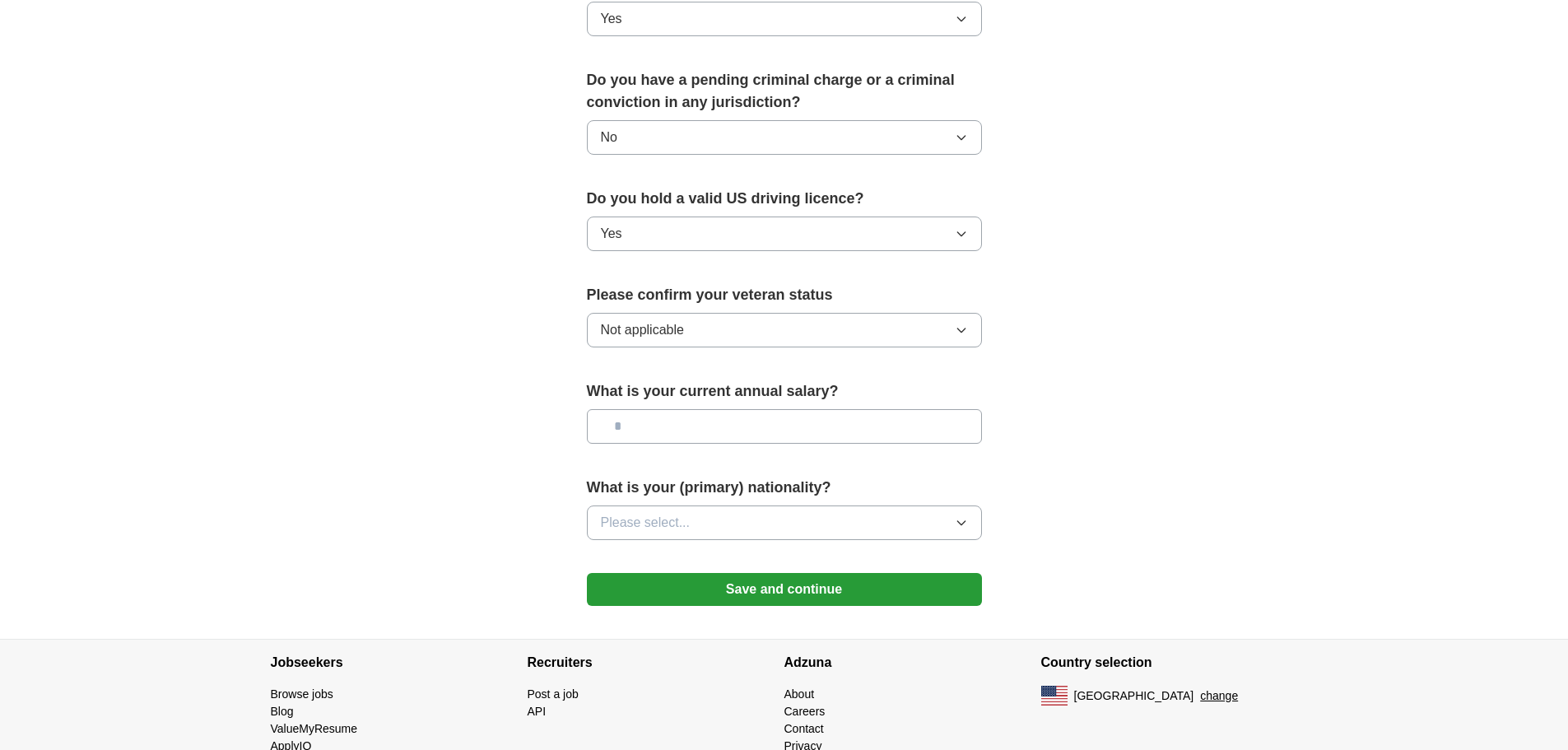
click at [788, 409] on input "text" at bounding box center [784, 426] width 395 height 35
type input "********"
click at [837, 505] on button "Please select..." at bounding box center [784, 522] width 395 height 35
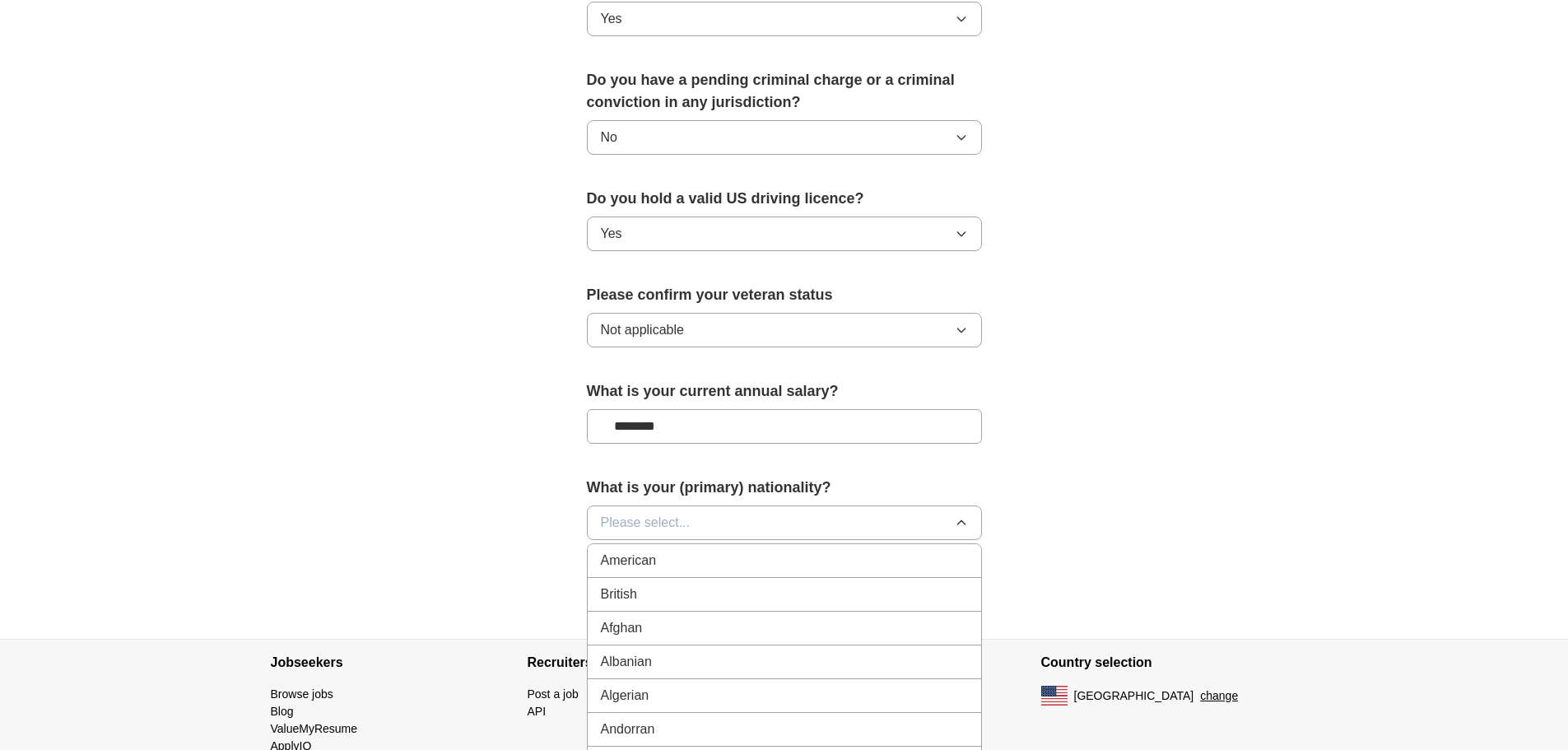
click at [742, 551] on div "American" at bounding box center [784, 561] width 367 height 20
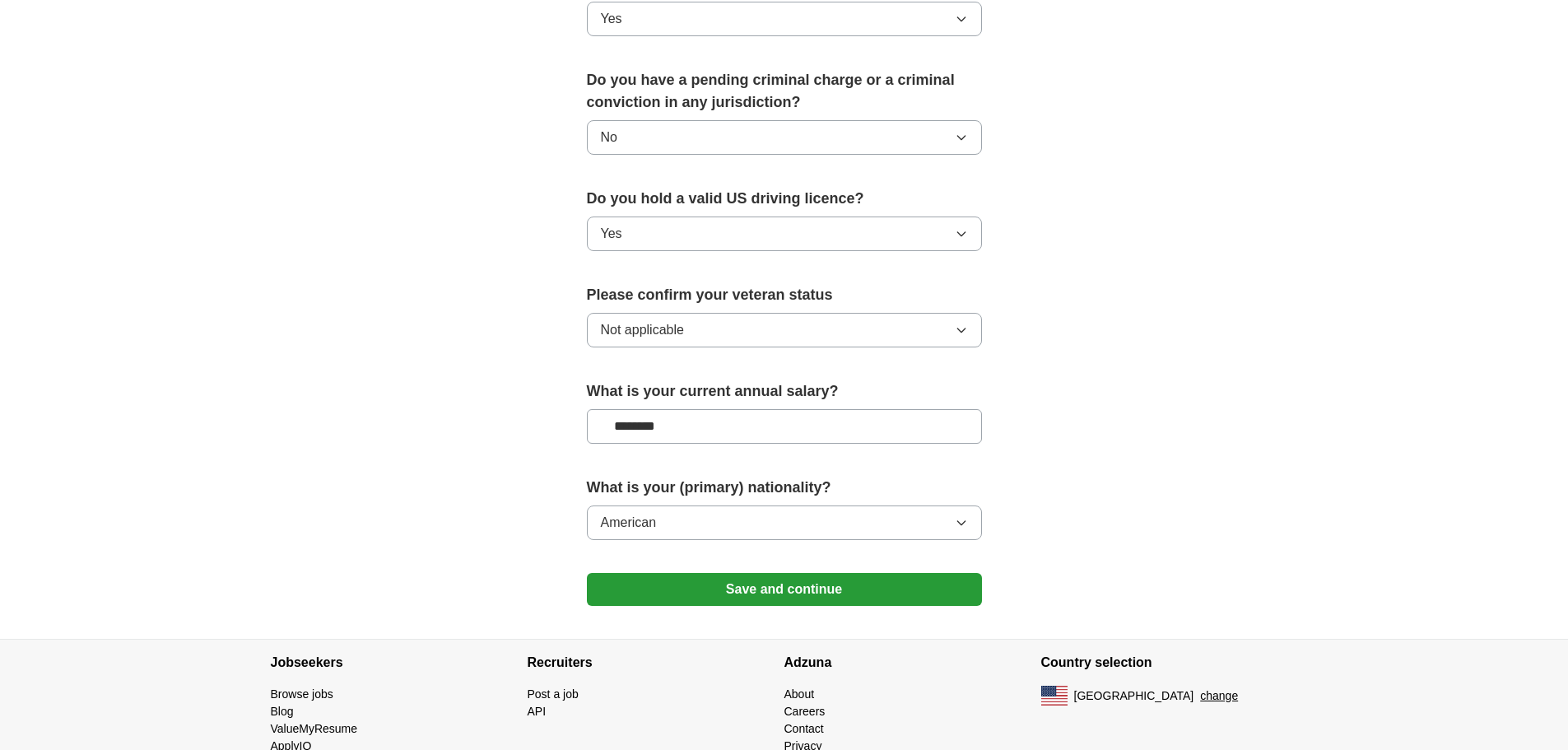
click at [780, 573] on button "Save and continue" at bounding box center [784, 589] width 395 height 33
